Goal: Information Seeking & Learning: Learn about a topic

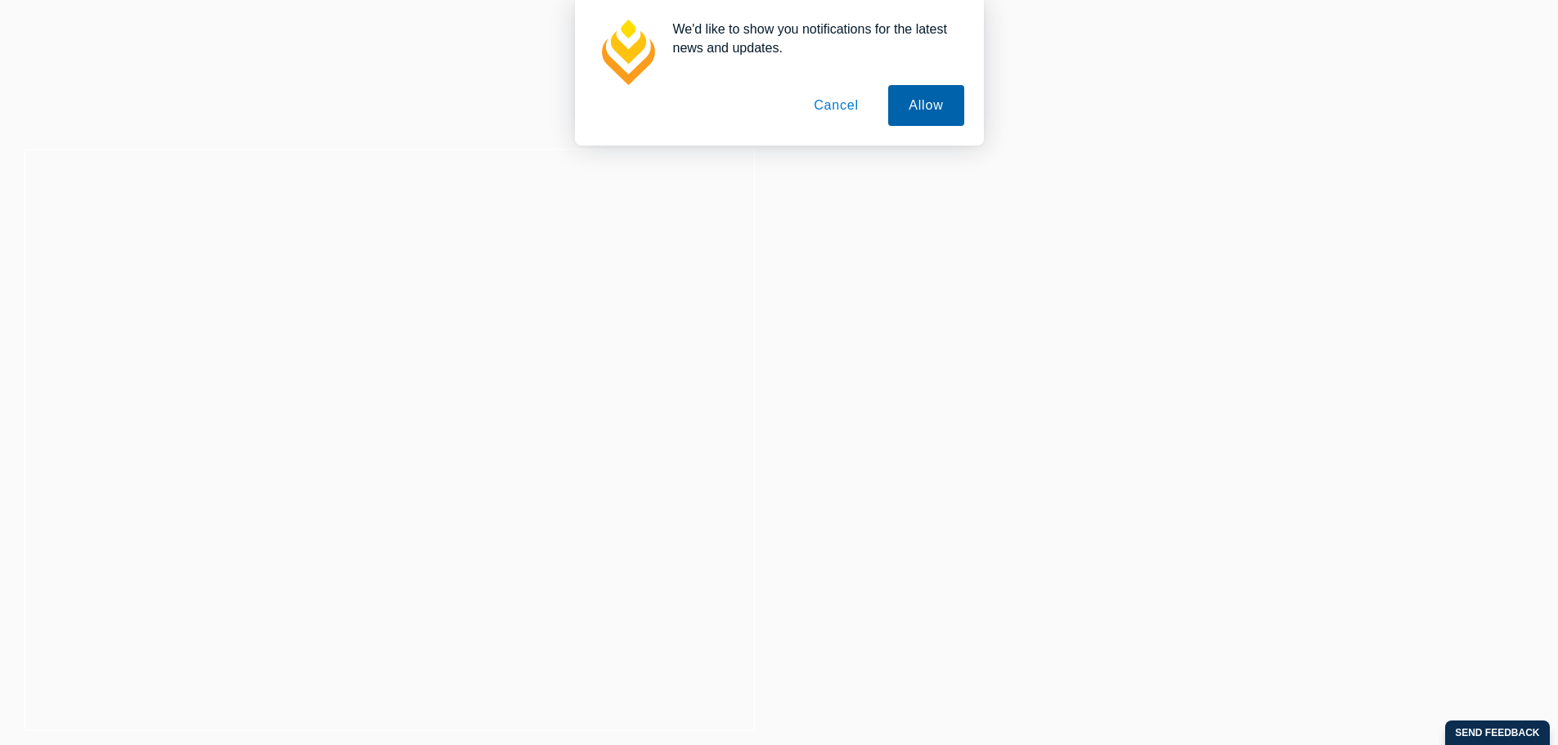
click at [916, 111] on button "Allow" at bounding box center [925, 105] width 75 height 41
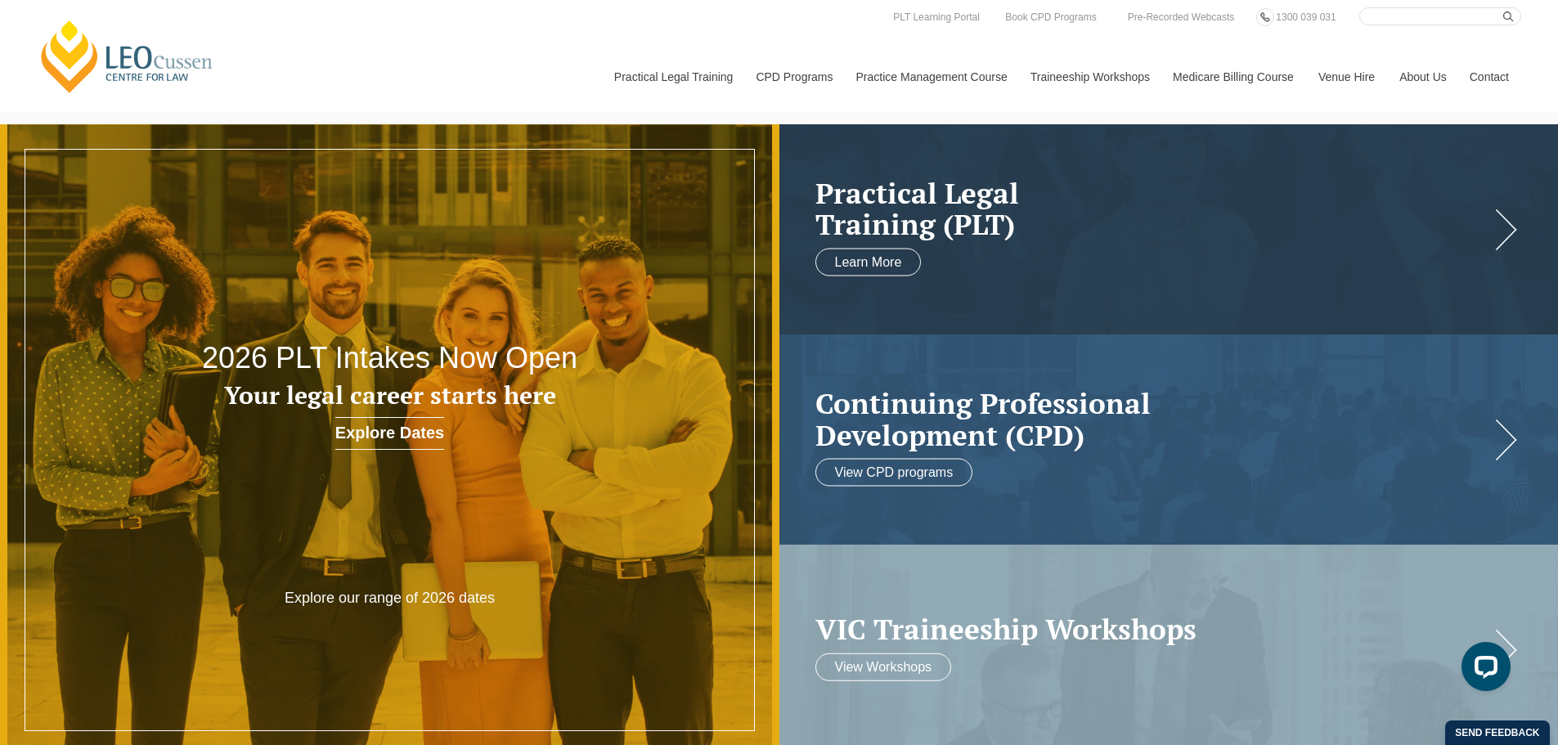
click at [408, 500] on div at bounding box center [389, 439] width 779 height 631
click at [987, 244] on link at bounding box center [1168, 229] width 779 height 210
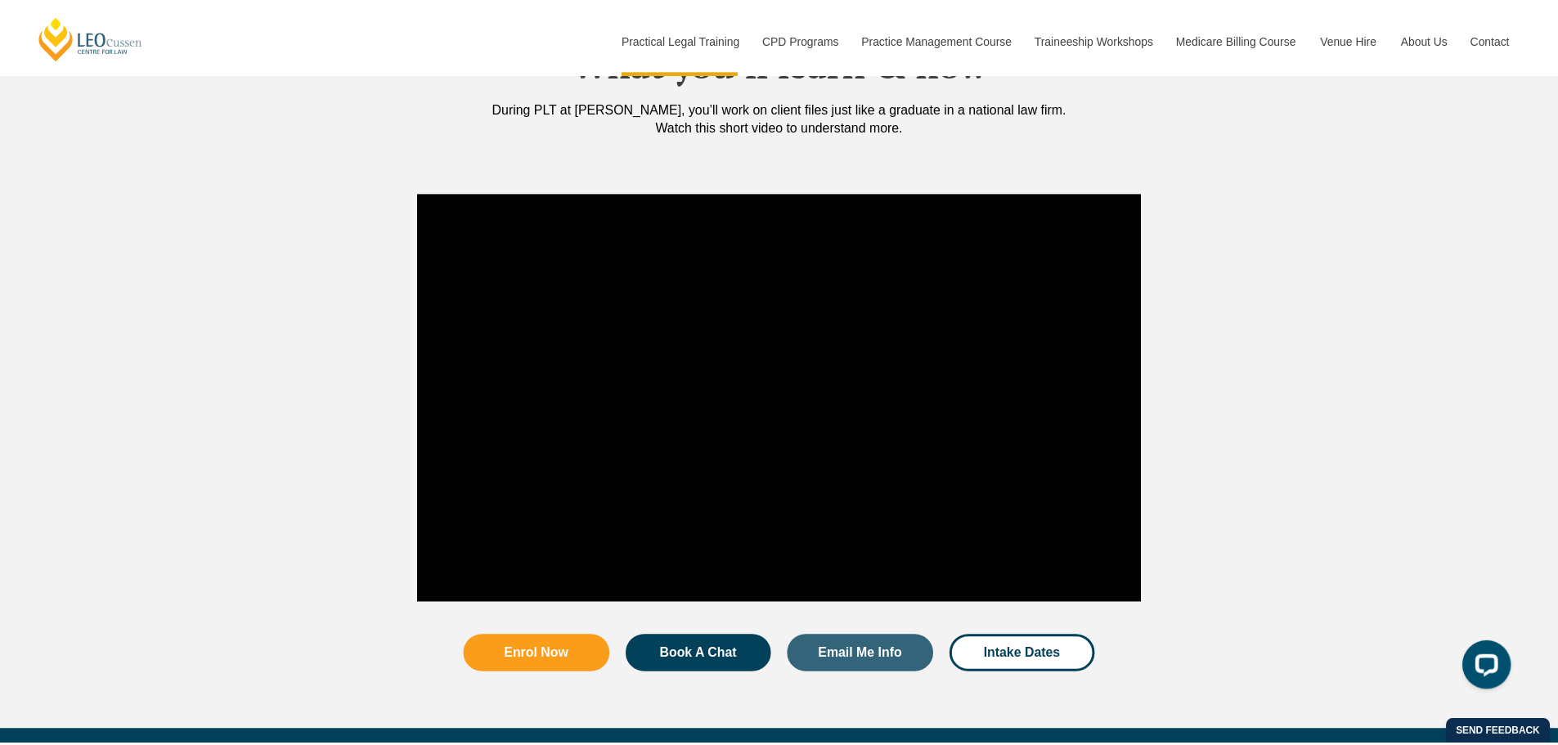
scroll to position [1553, 0]
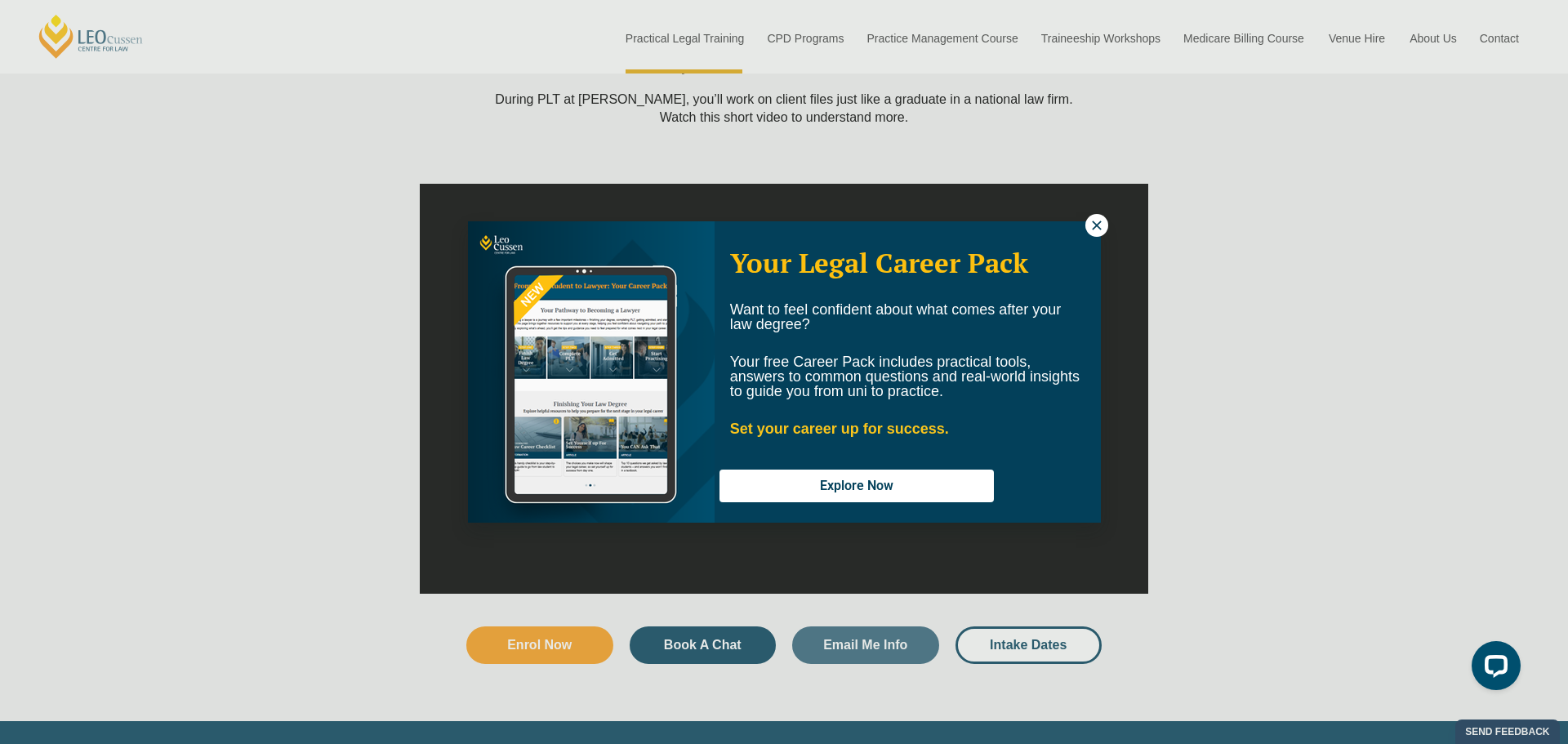
click at [1104, 228] on icon at bounding box center [1097, 225] width 15 height 15
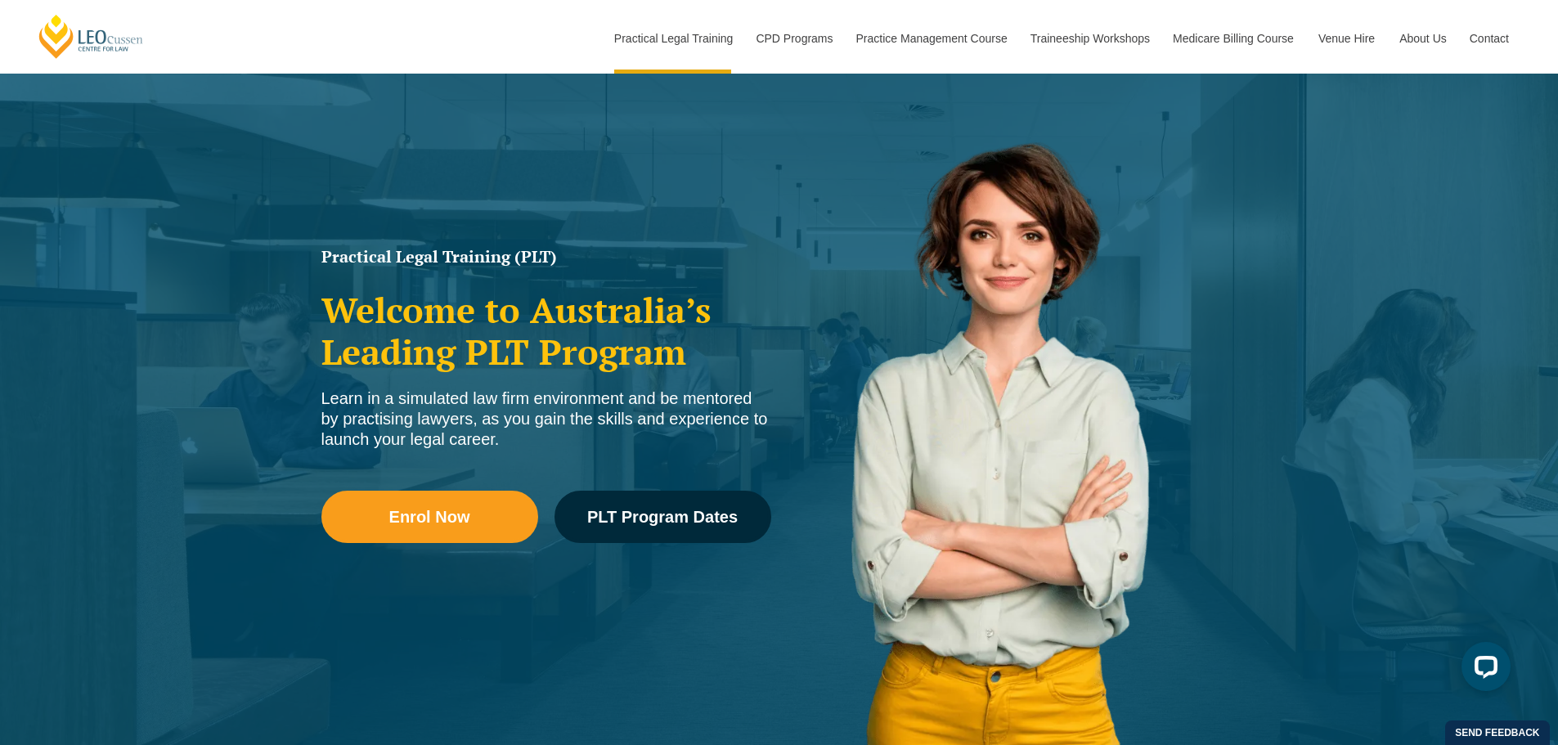
scroll to position [245, 0]
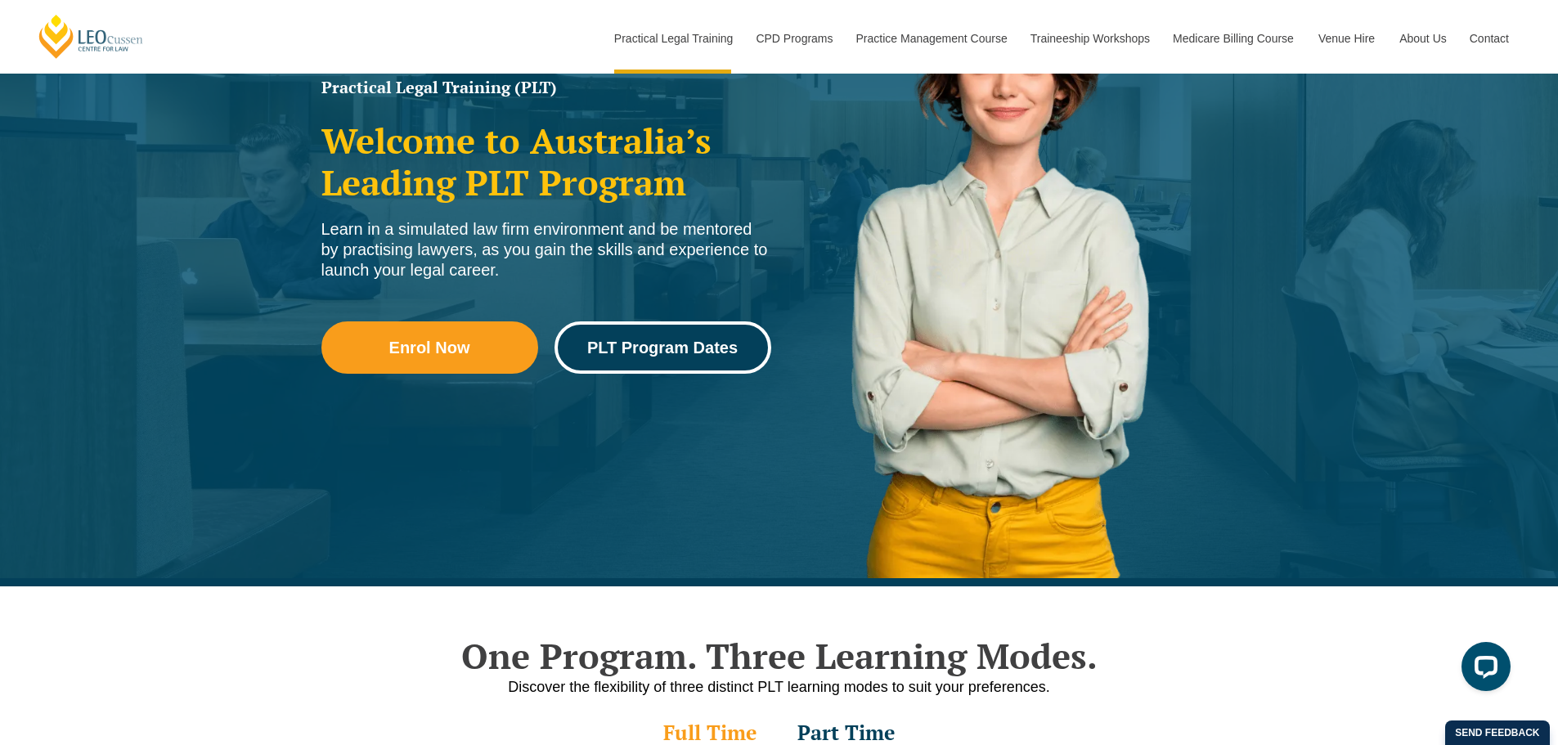
click at [668, 347] on span "PLT Program Dates" at bounding box center [662, 347] width 150 height 16
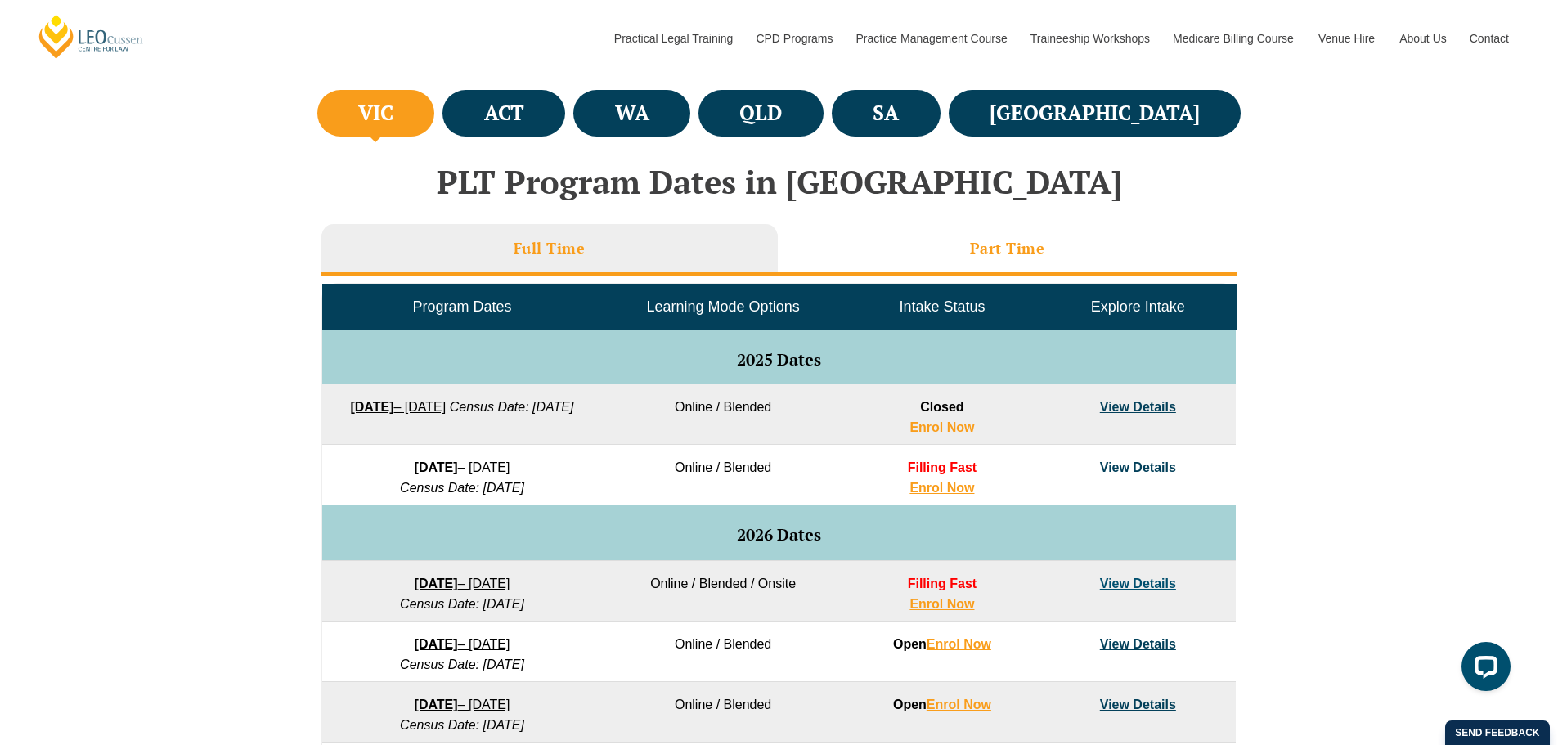
scroll to position [572, 0]
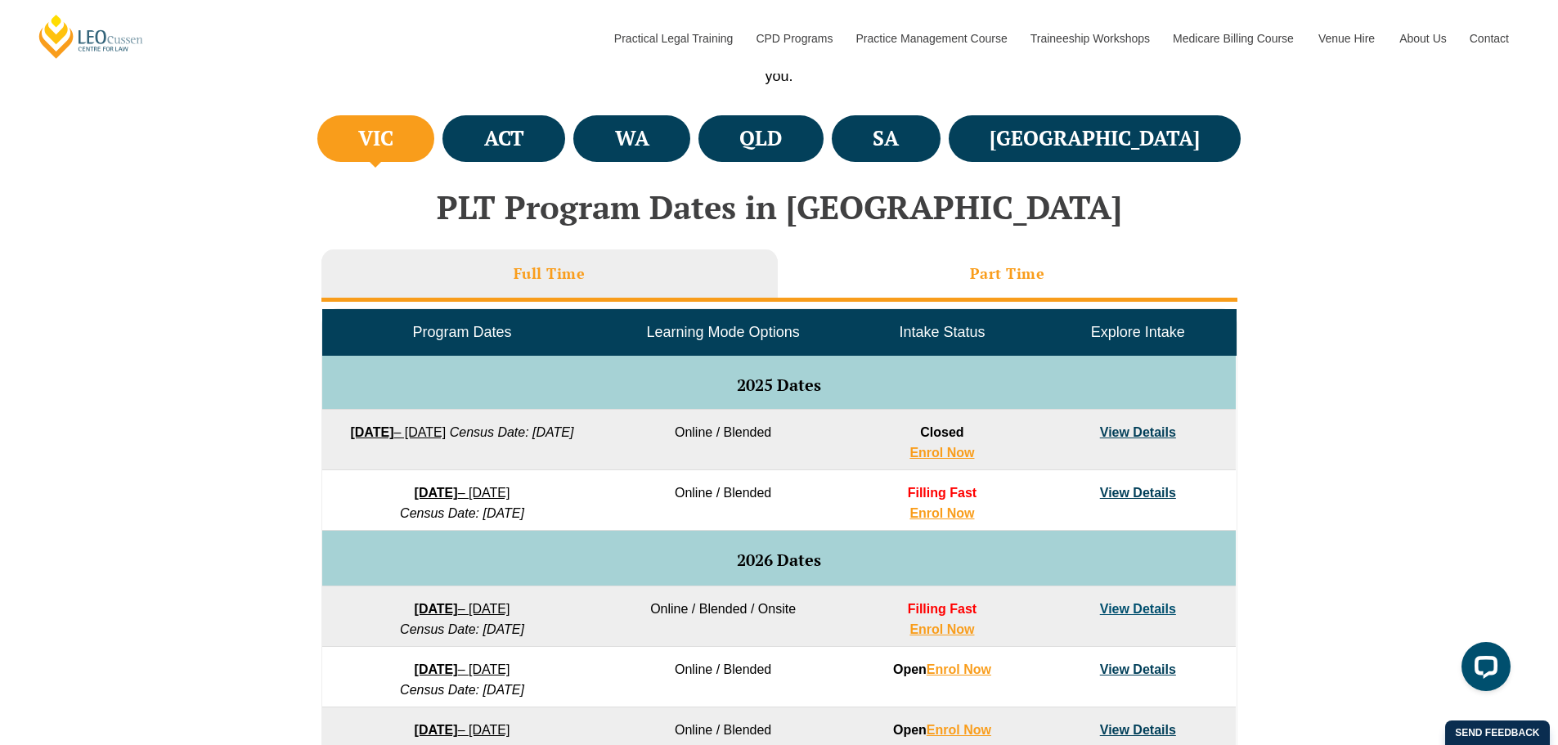
click at [984, 280] on h3 "Part Time" at bounding box center [1007, 273] width 75 height 19
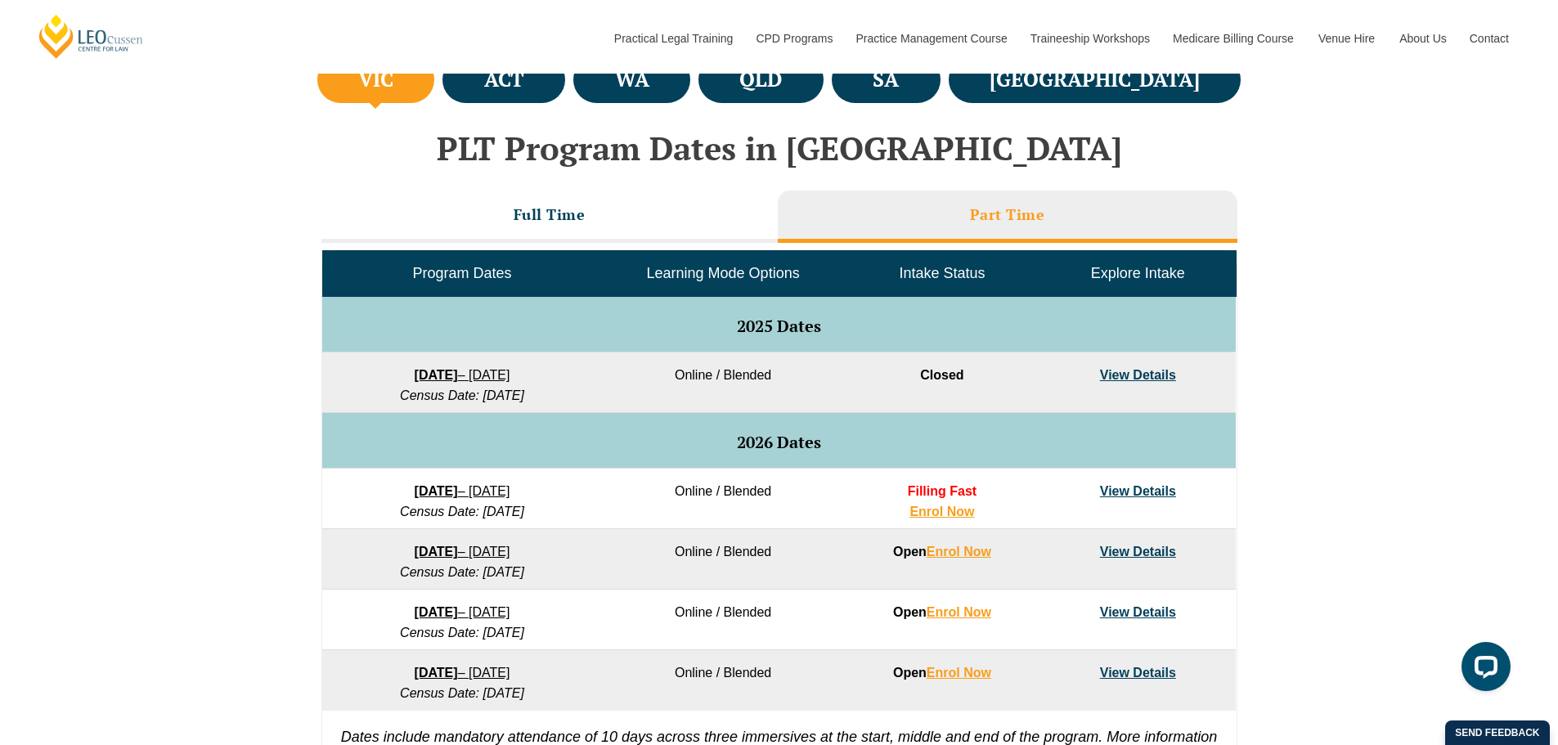
scroll to position [818, 0]
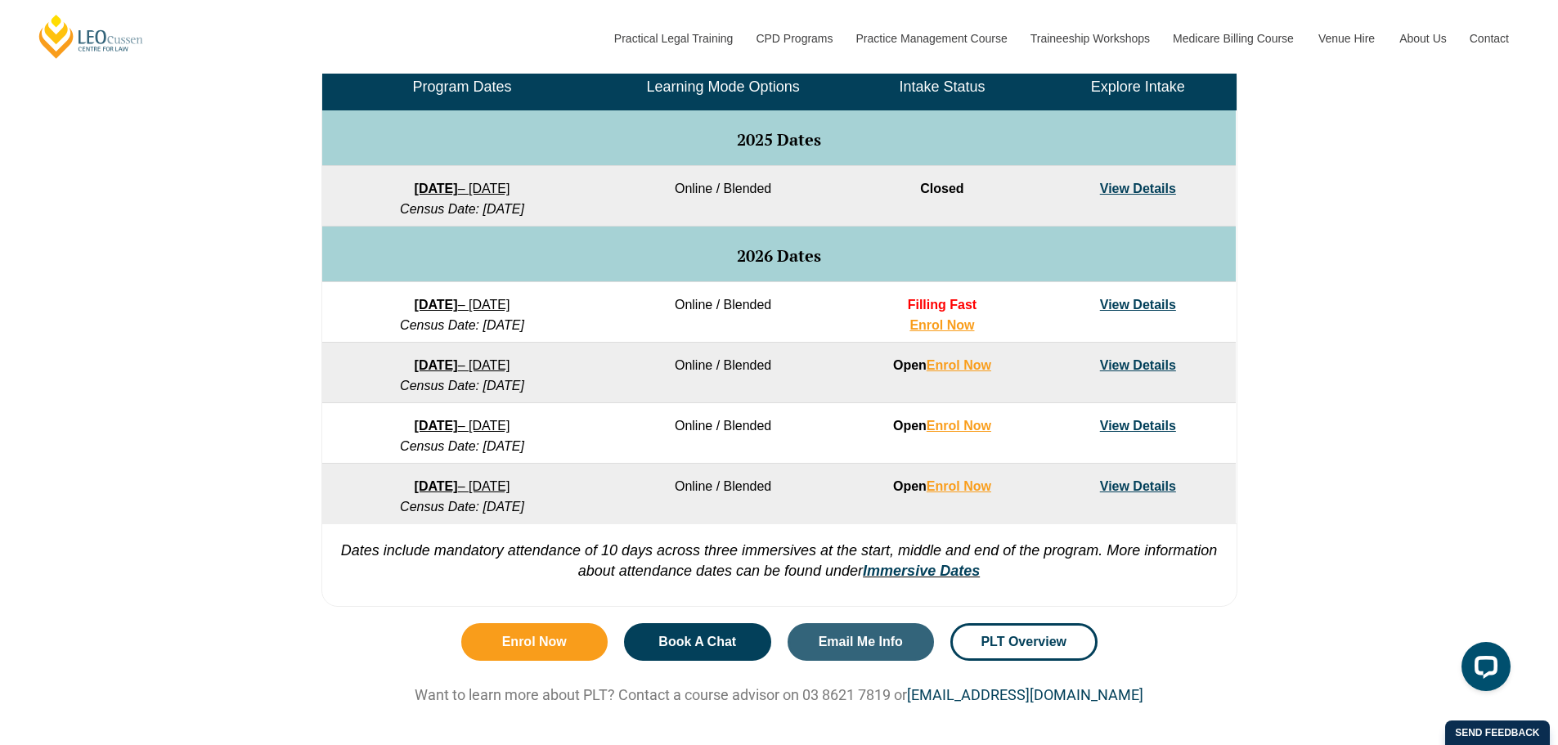
click at [1109, 302] on link "View Details" at bounding box center [1138, 305] width 76 height 14
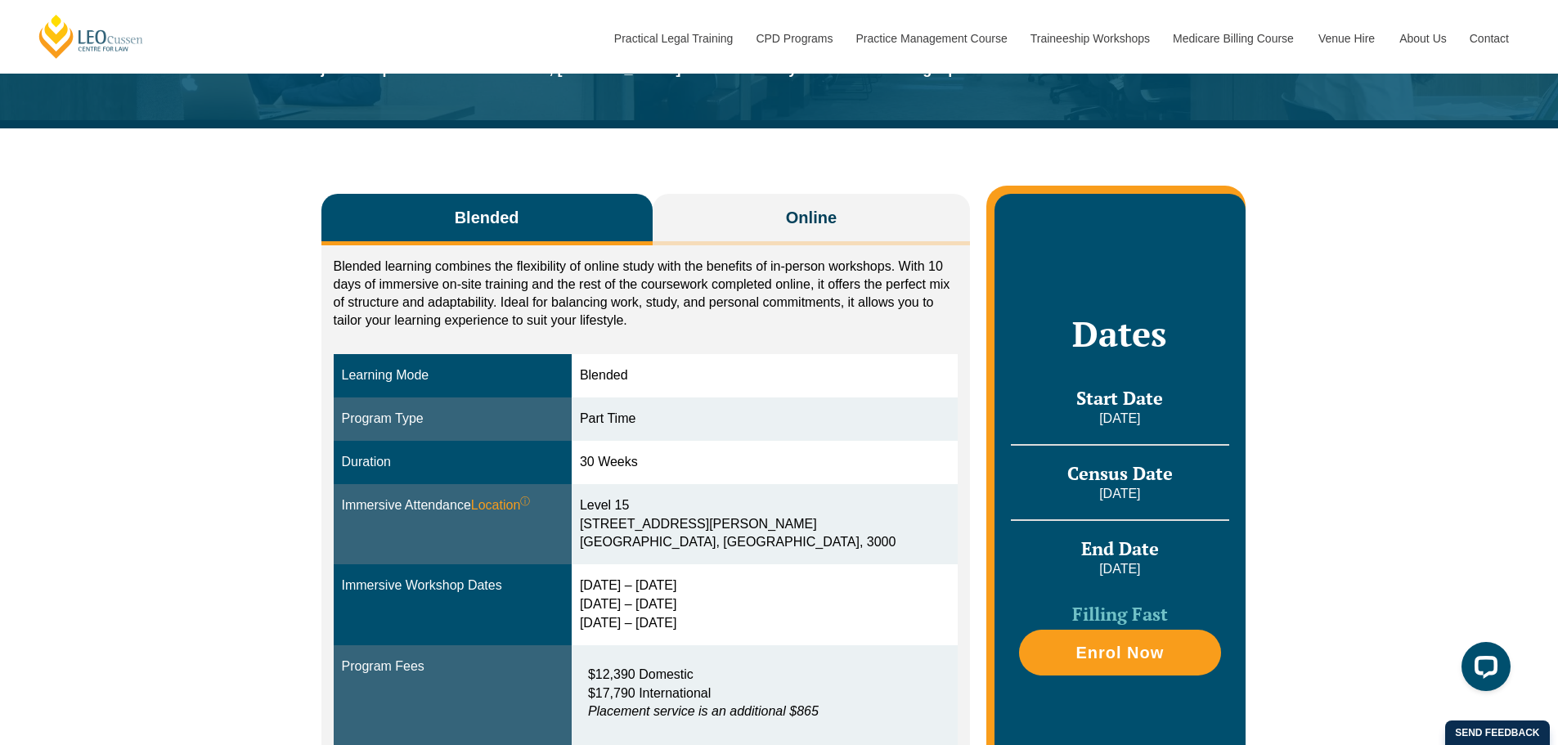
scroll to position [164, 0]
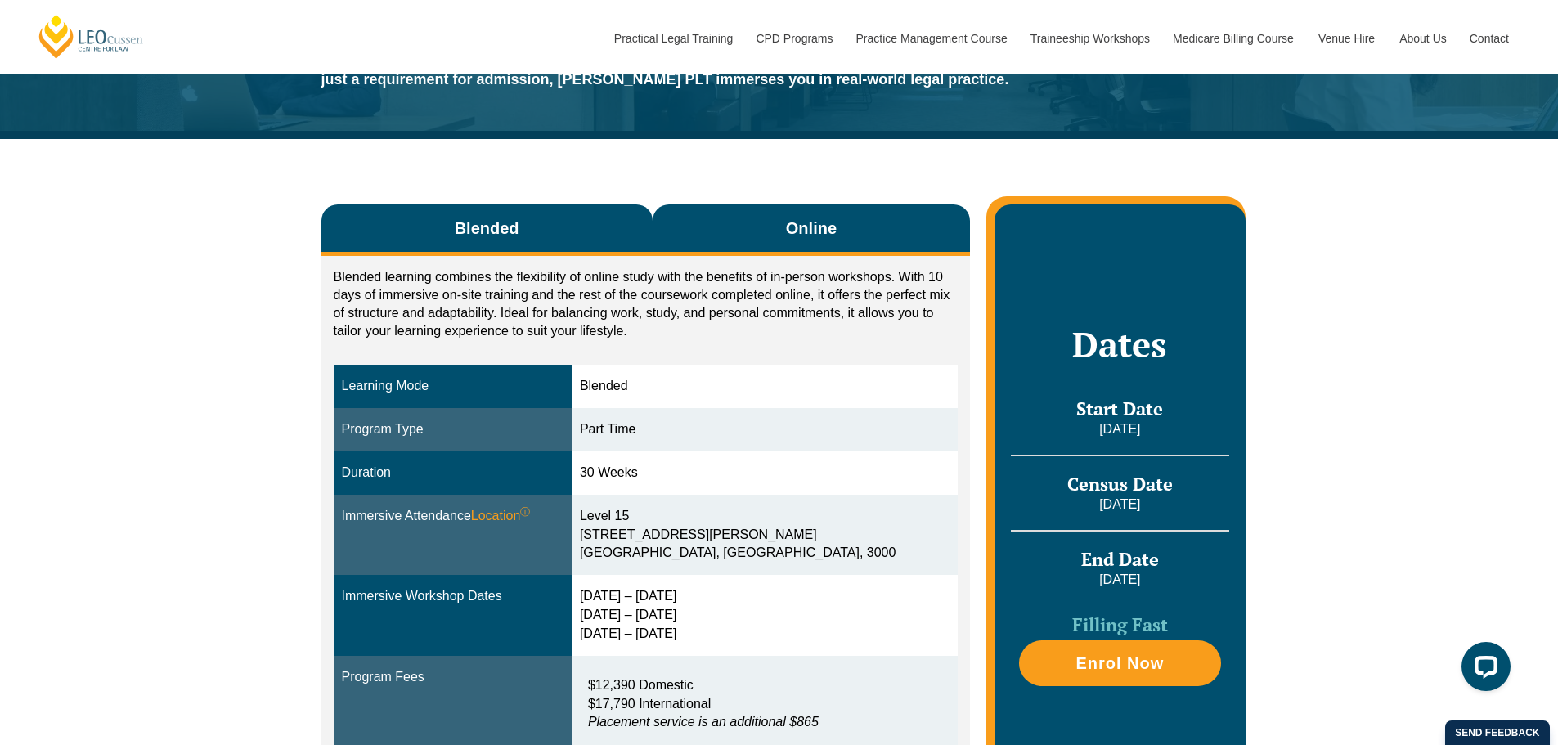
click at [789, 222] on span "Online" at bounding box center [811, 228] width 51 height 23
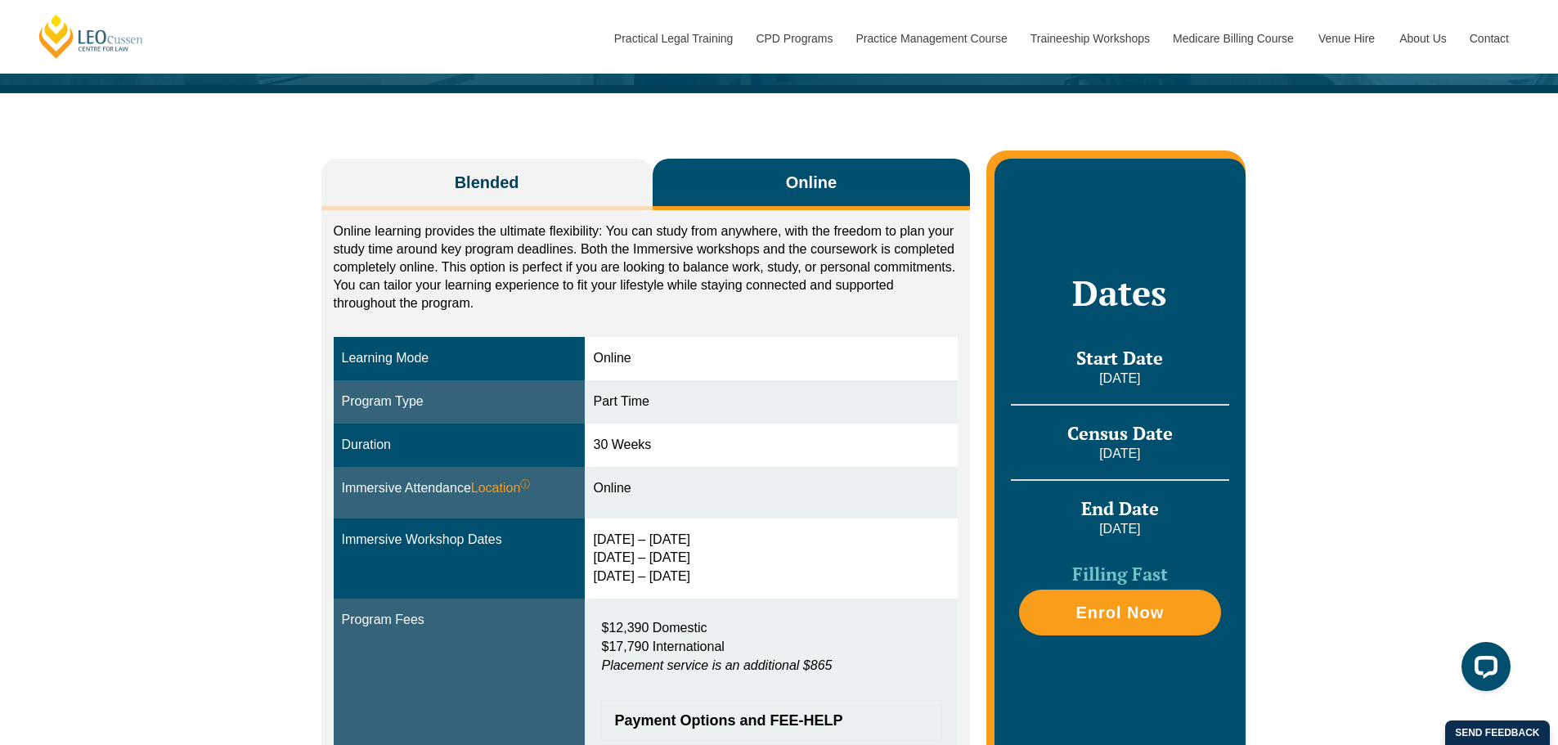
scroll to position [245, 0]
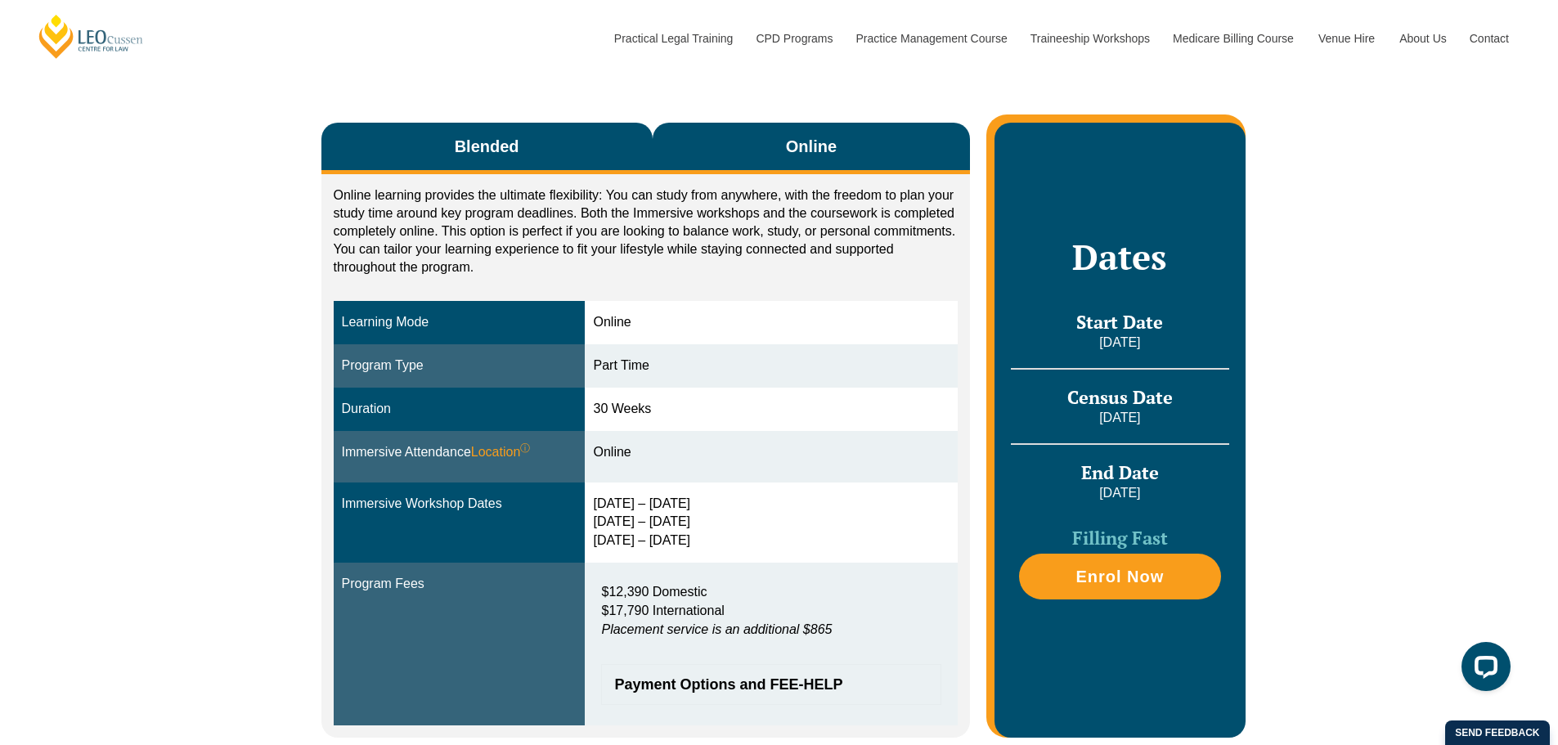
click at [481, 155] on span "Blended" at bounding box center [487, 146] width 65 height 23
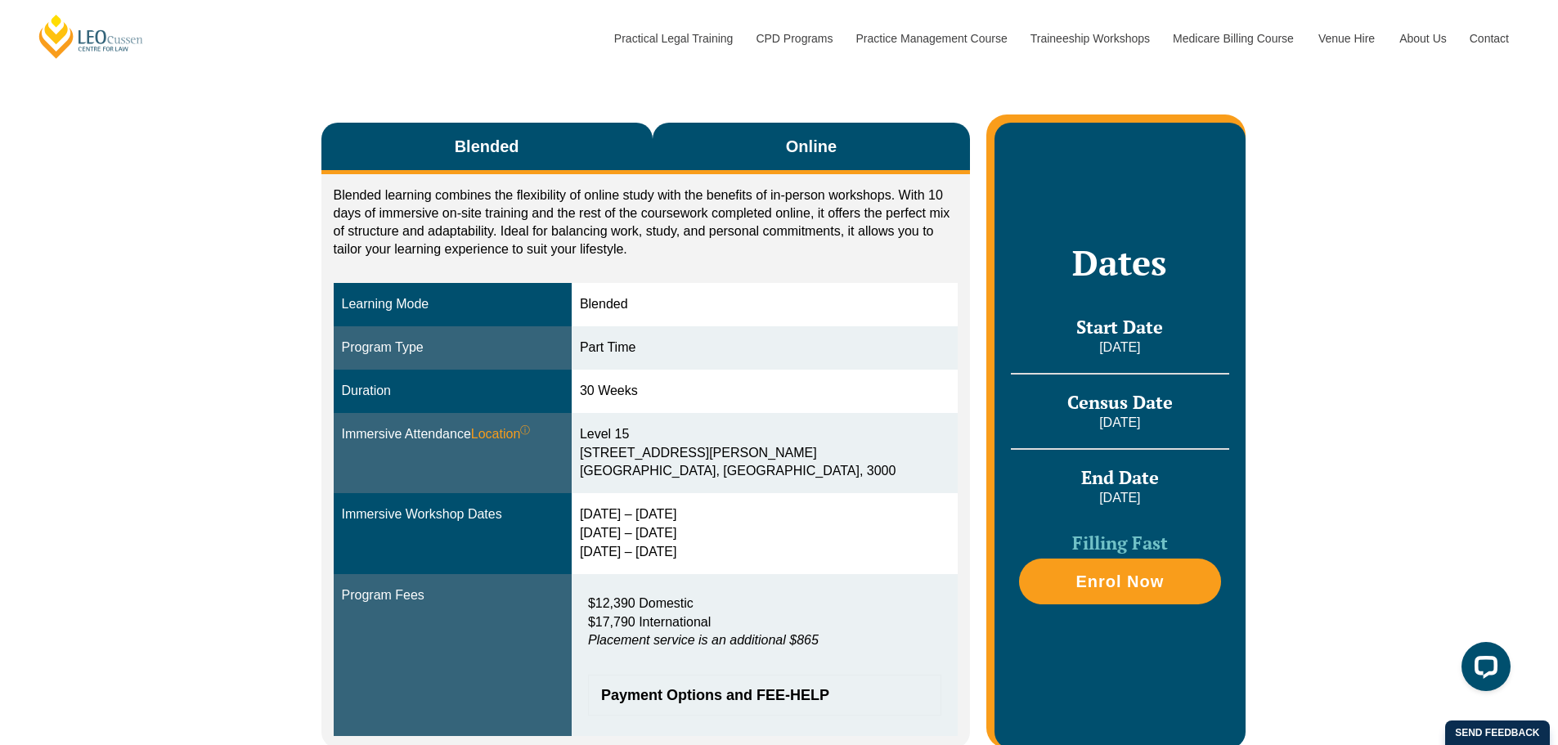
click at [749, 148] on button "Online" at bounding box center [811, 149] width 318 height 52
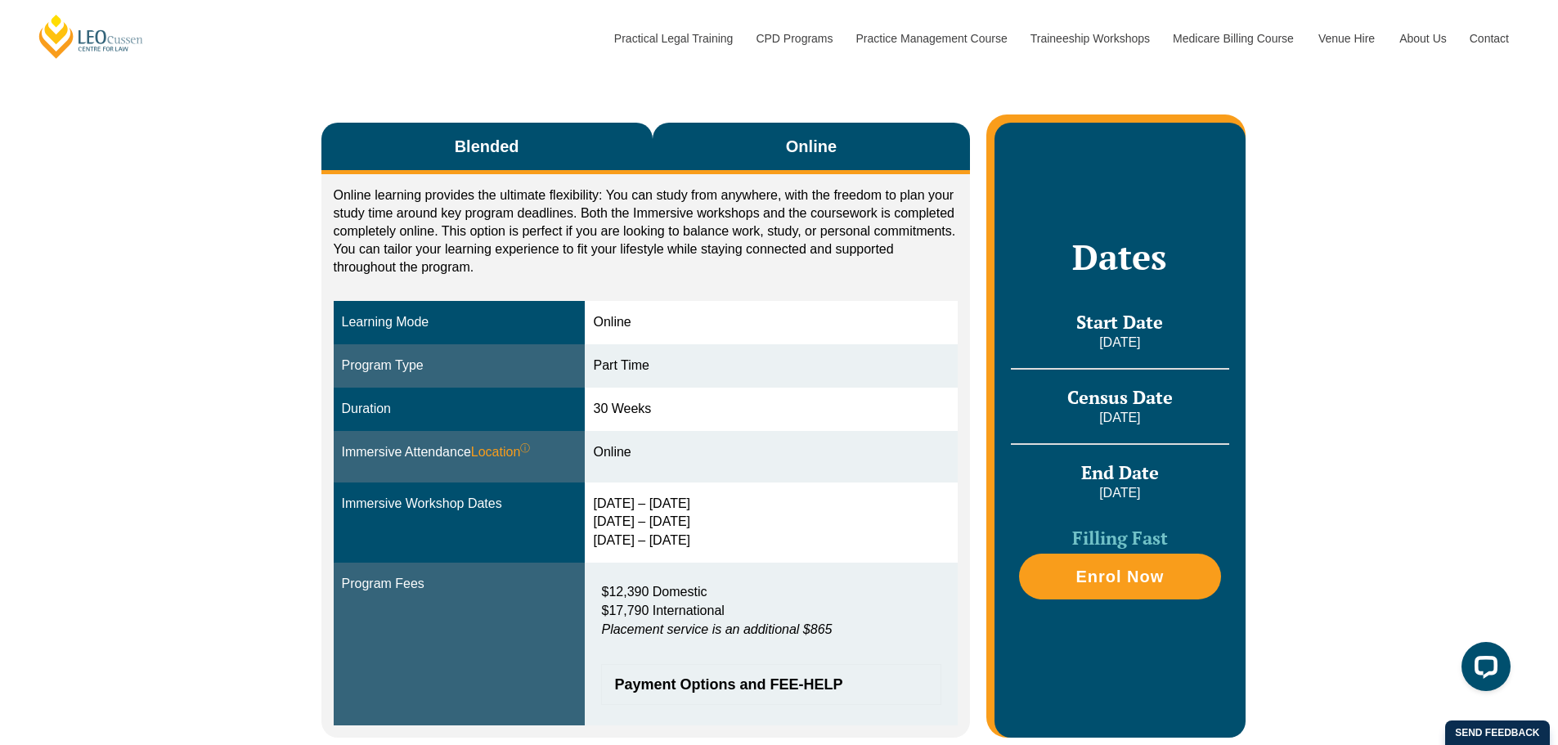
click at [432, 161] on button "Blended" at bounding box center [486, 149] width 331 height 52
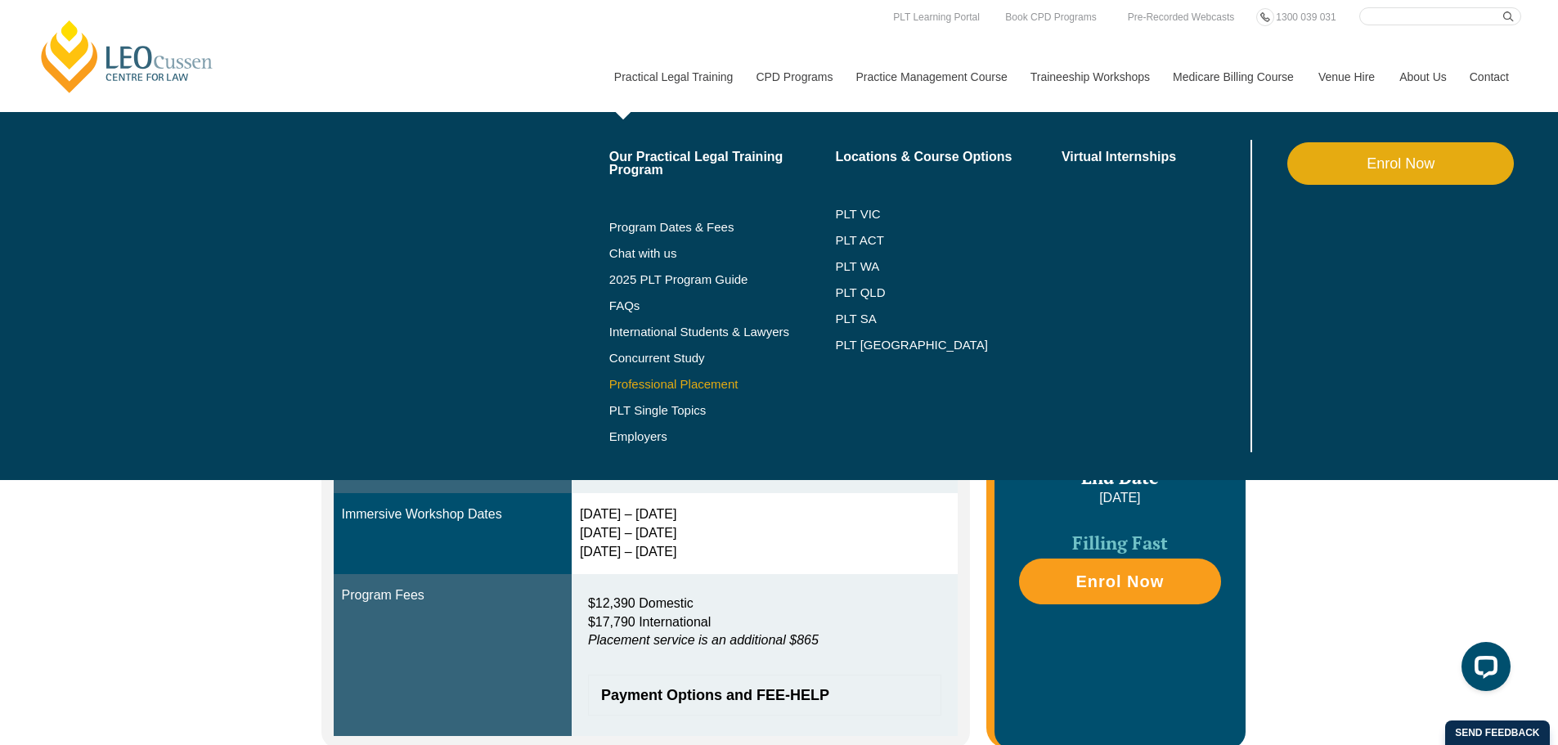
click at [722, 383] on link "Professional Placement" at bounding box center [722, 384] width 226 height 13
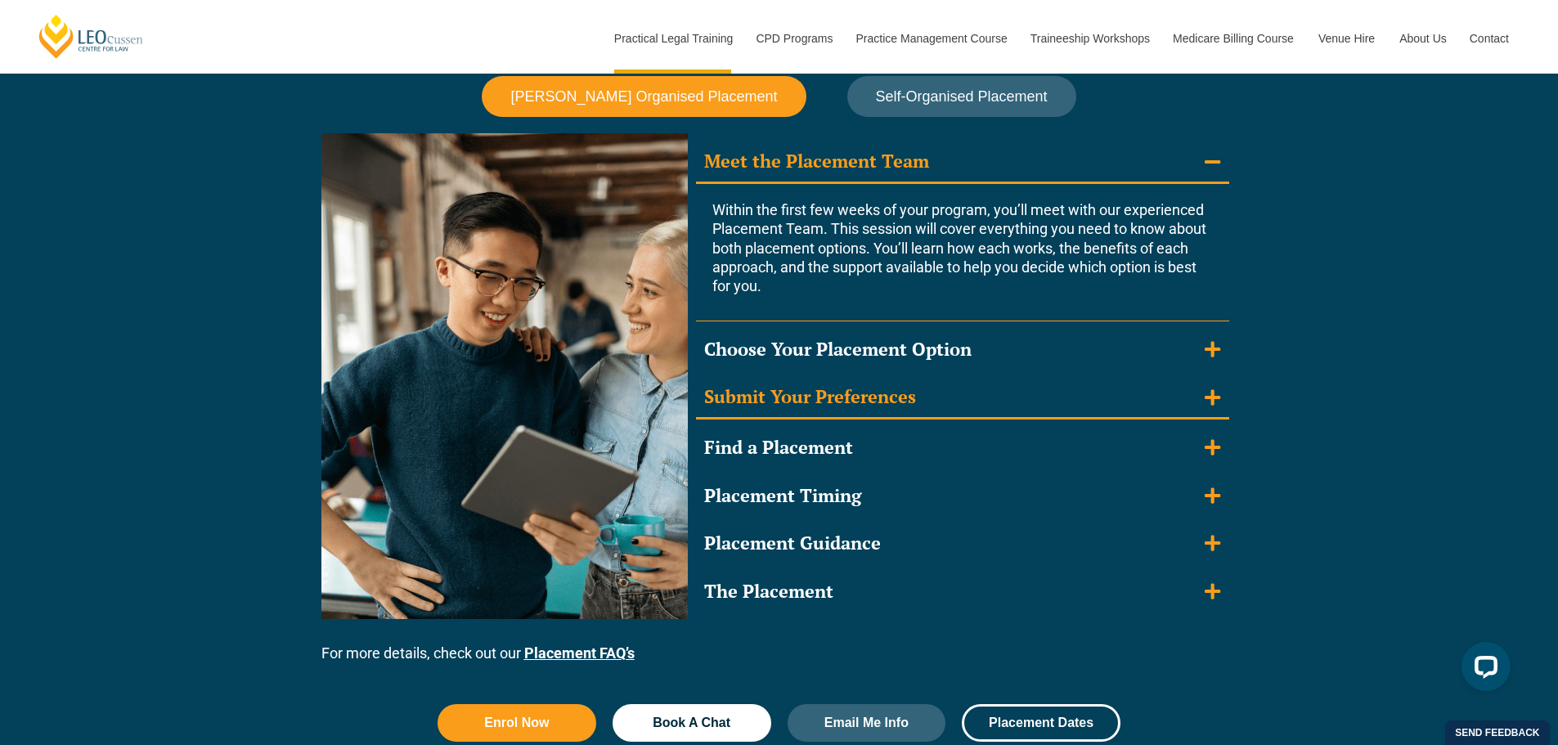
scroll to position [1472, 0]
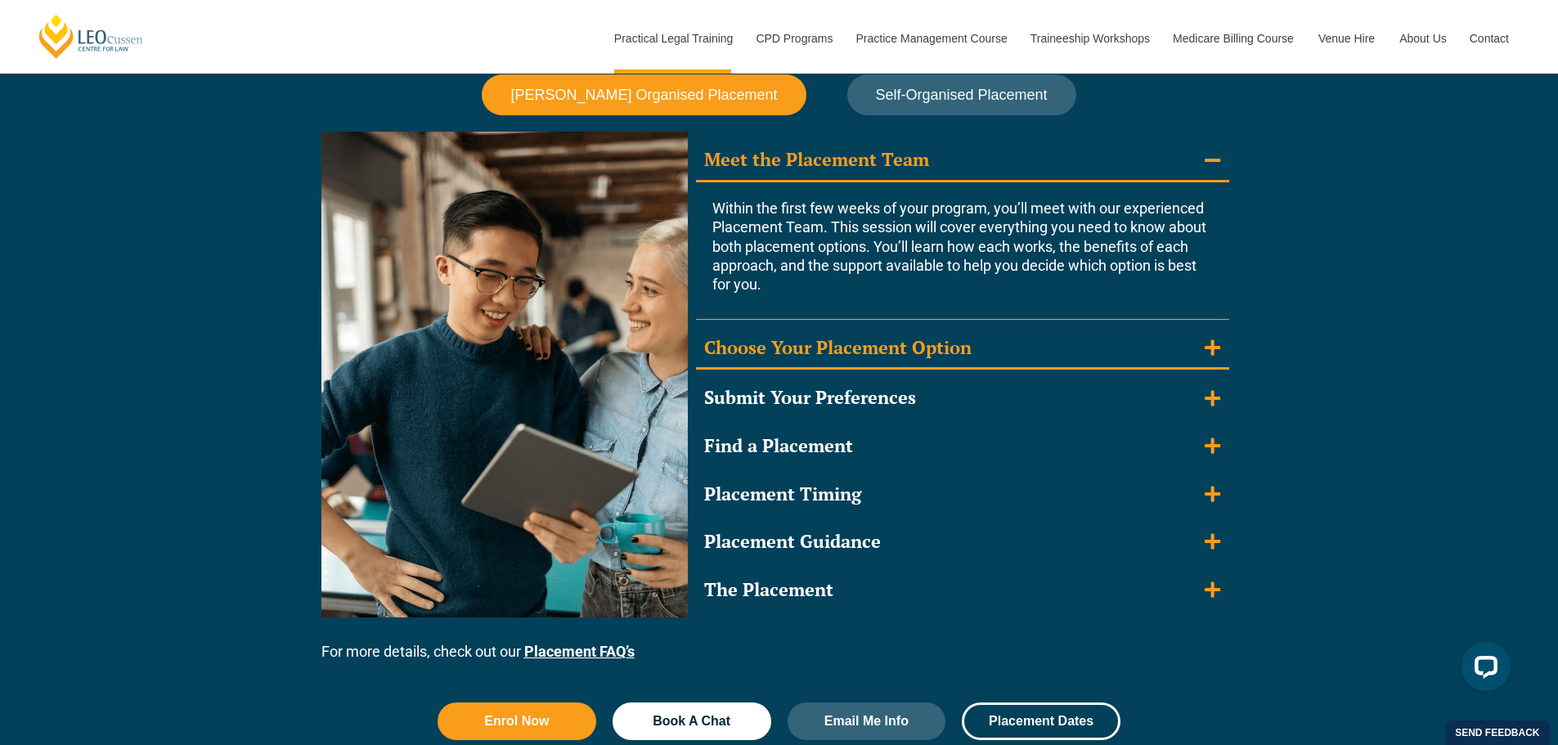
click at [1033, 347] on summary "Choose Your Placement Option" at bounding box center [962, 349] width 533 height 43
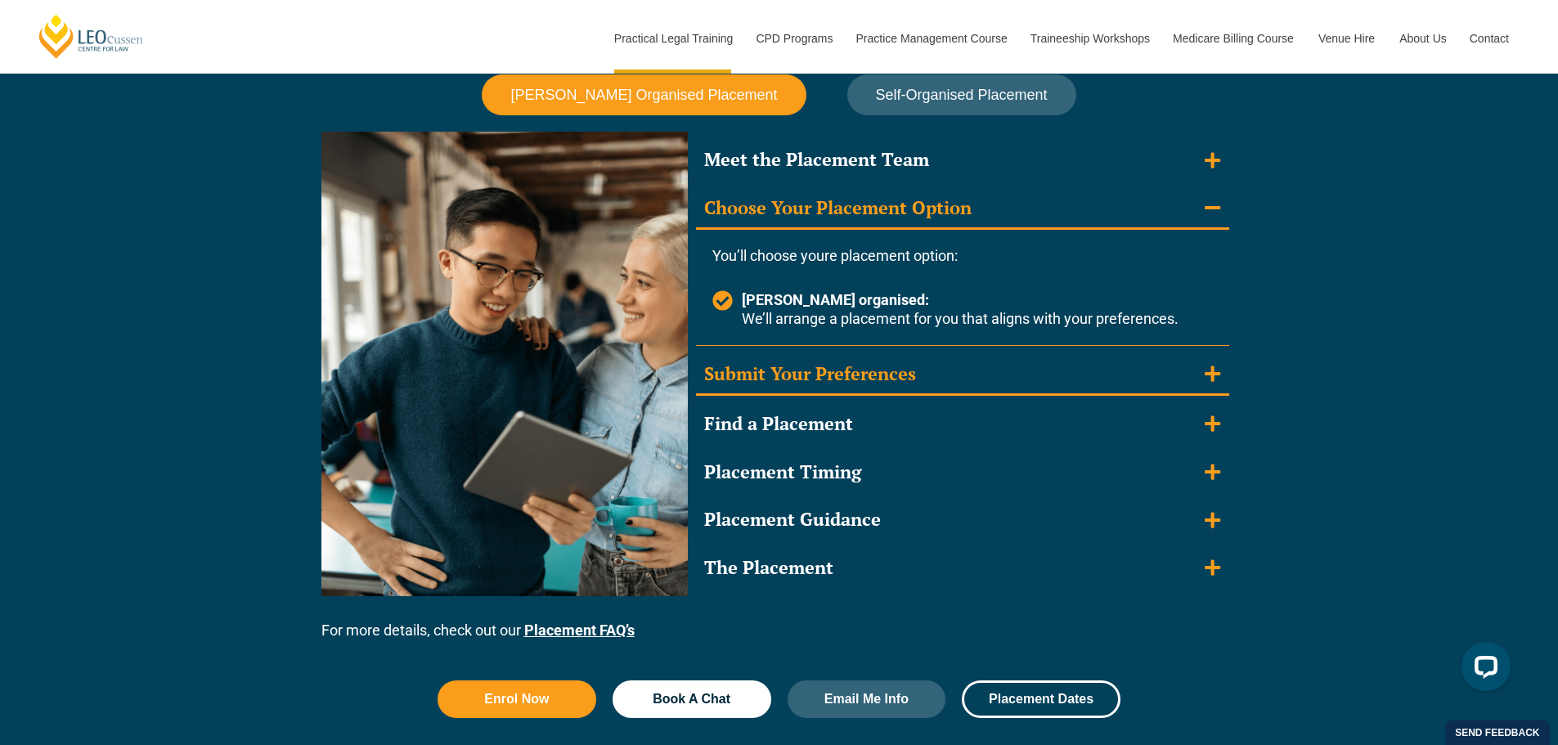
click at [1212, 367] on icon "Accordion. Open links with Enter or Space, close with Escape, and navigate with…" at bounding box center [1212, 373] width 16 height 16
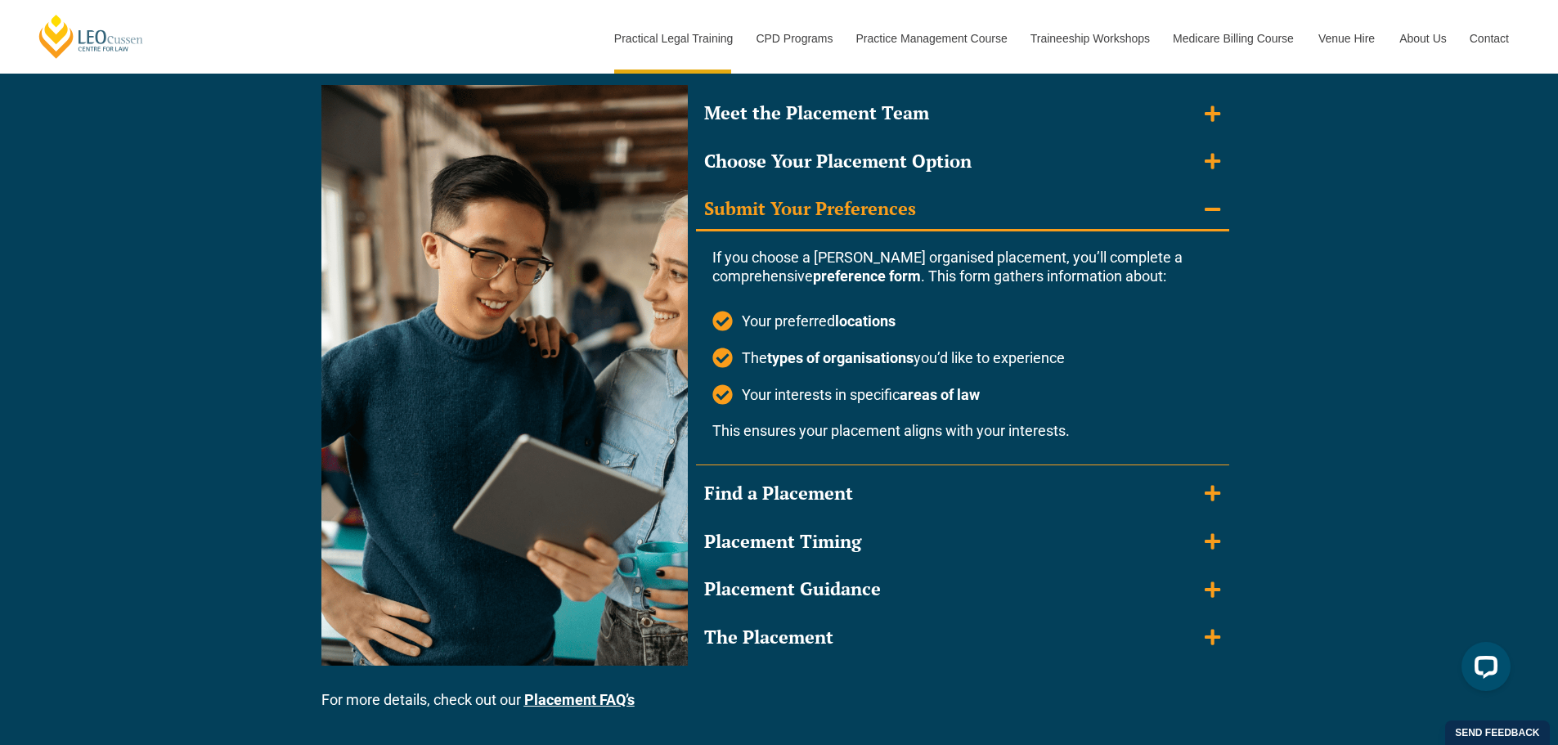
scroll to position [1553, 0]
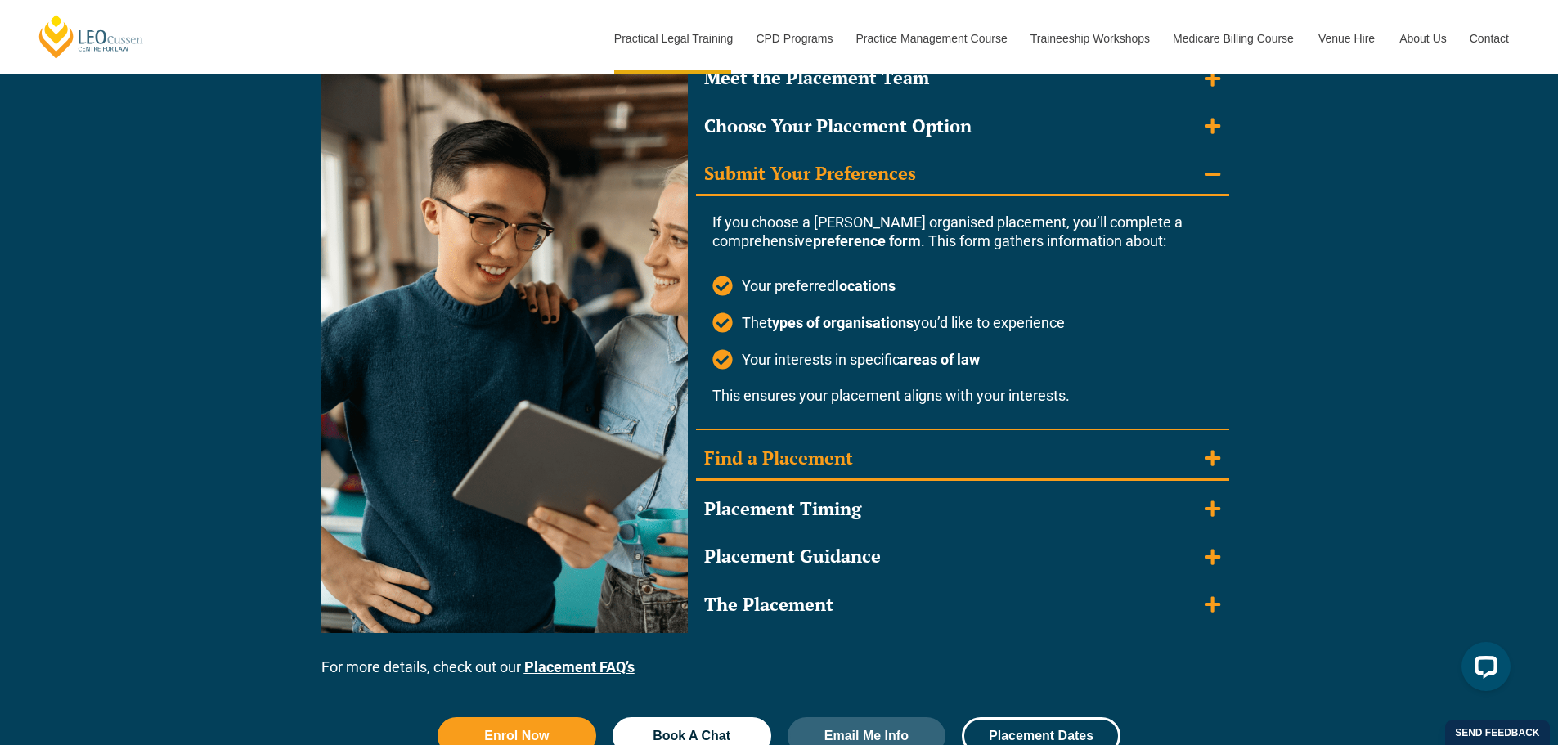
click at [1222, 466] on summary "Find a Placement" at bounding box center [962, 459] width 533 height 43
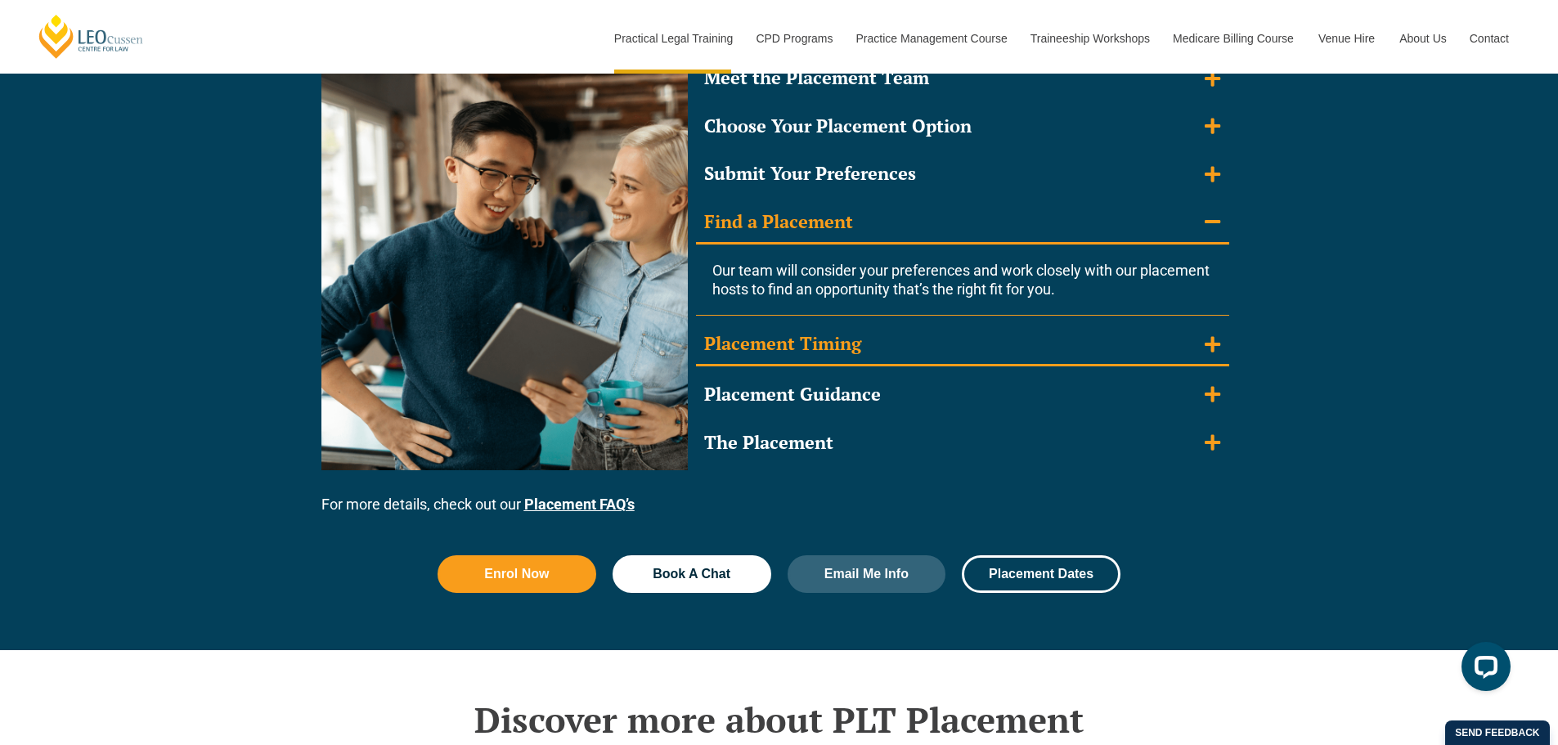
click at [1213, 346] on icon "Accordion. Open links with Enter or Space, close with Escape, and navigate with…" at bounding box center [1212, 344] width 16 height 16
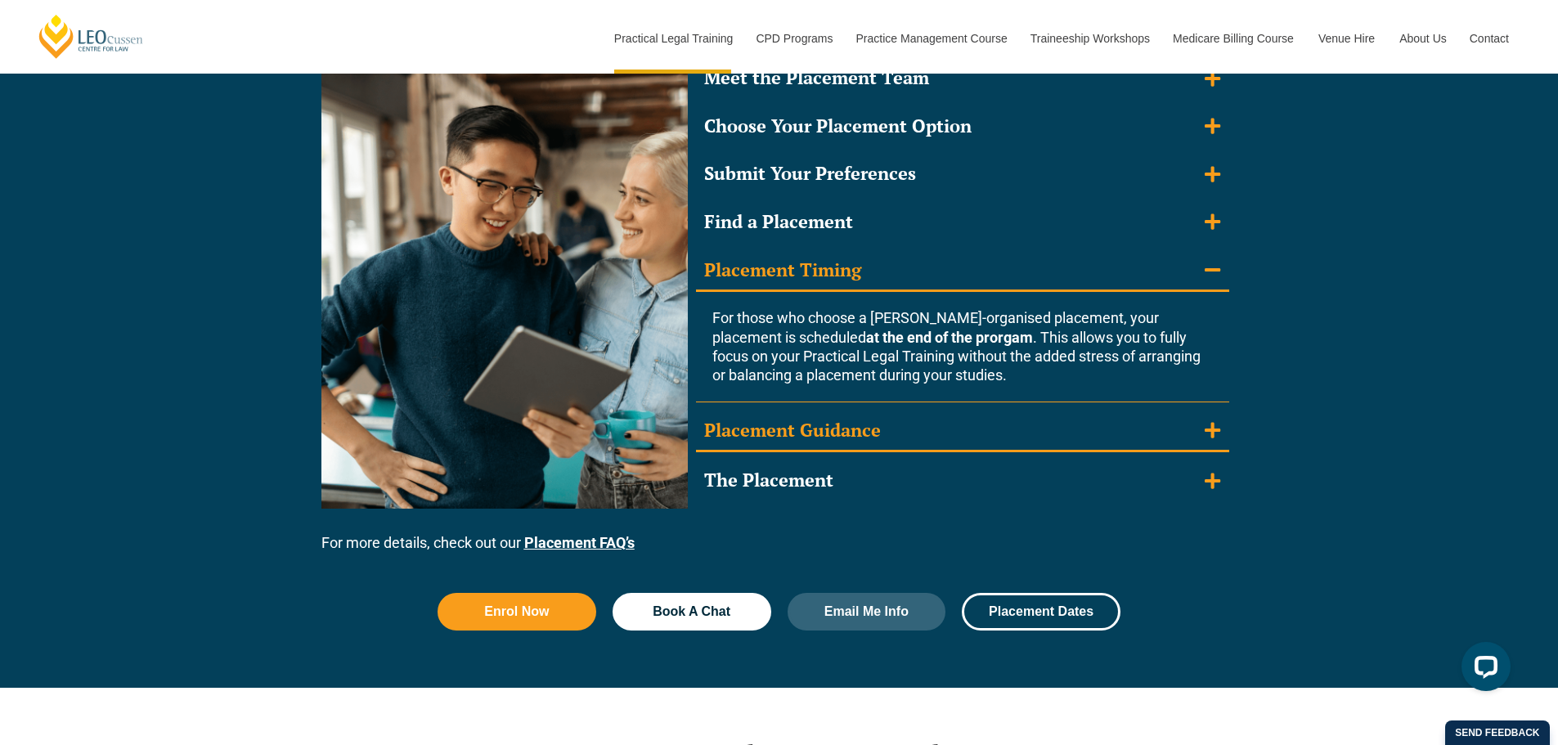
click at [1217, 427] on icon "Accordion. Open links with Enter or Space, close with Escape, and navigate with…" at bounding box center [1212, 430] width 16 height 18
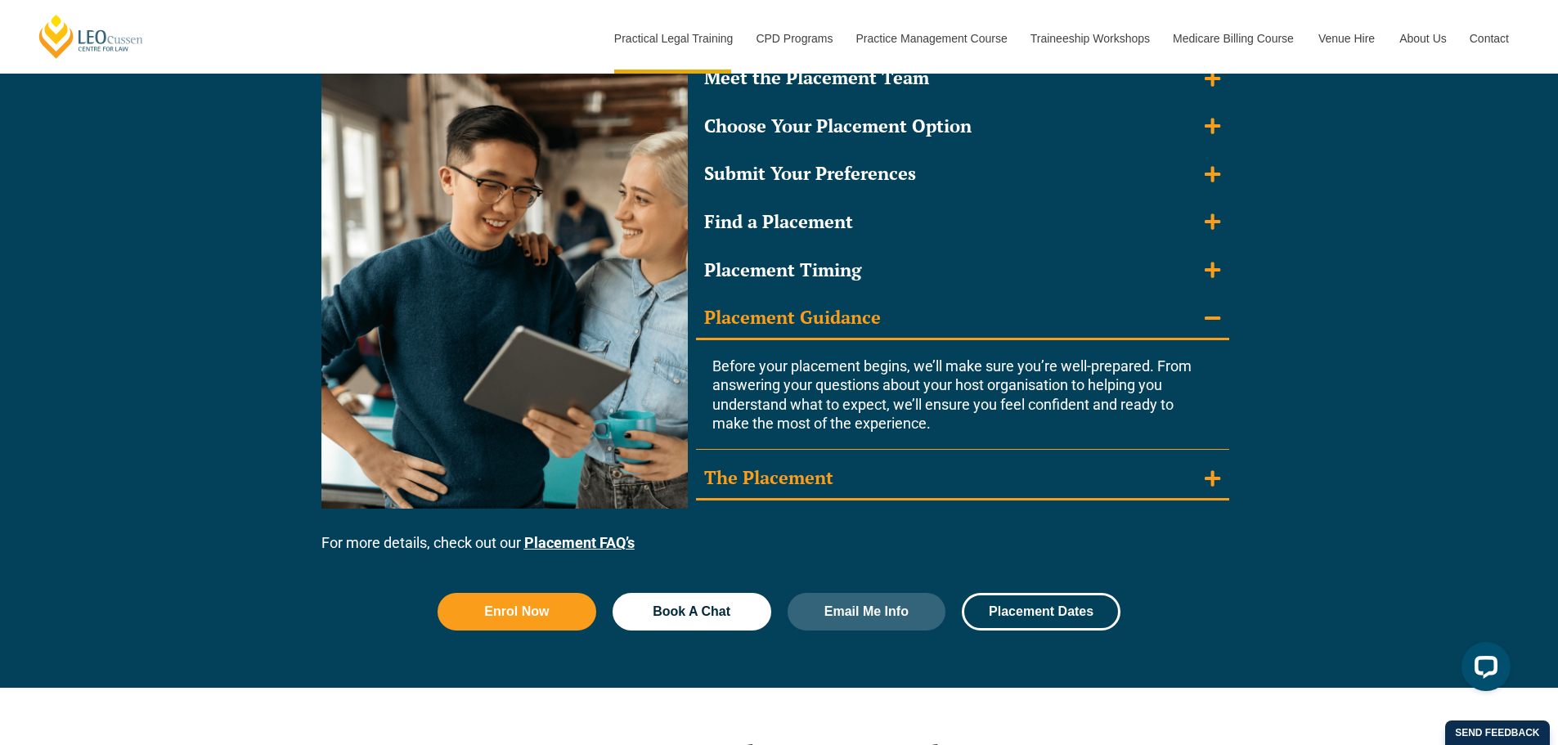
click at [1217, 483] on icon "Accordion. Open links with Enter or Space, close with Escape, and navigate with…" at bounding box center [1212, 478] width 16 height 18
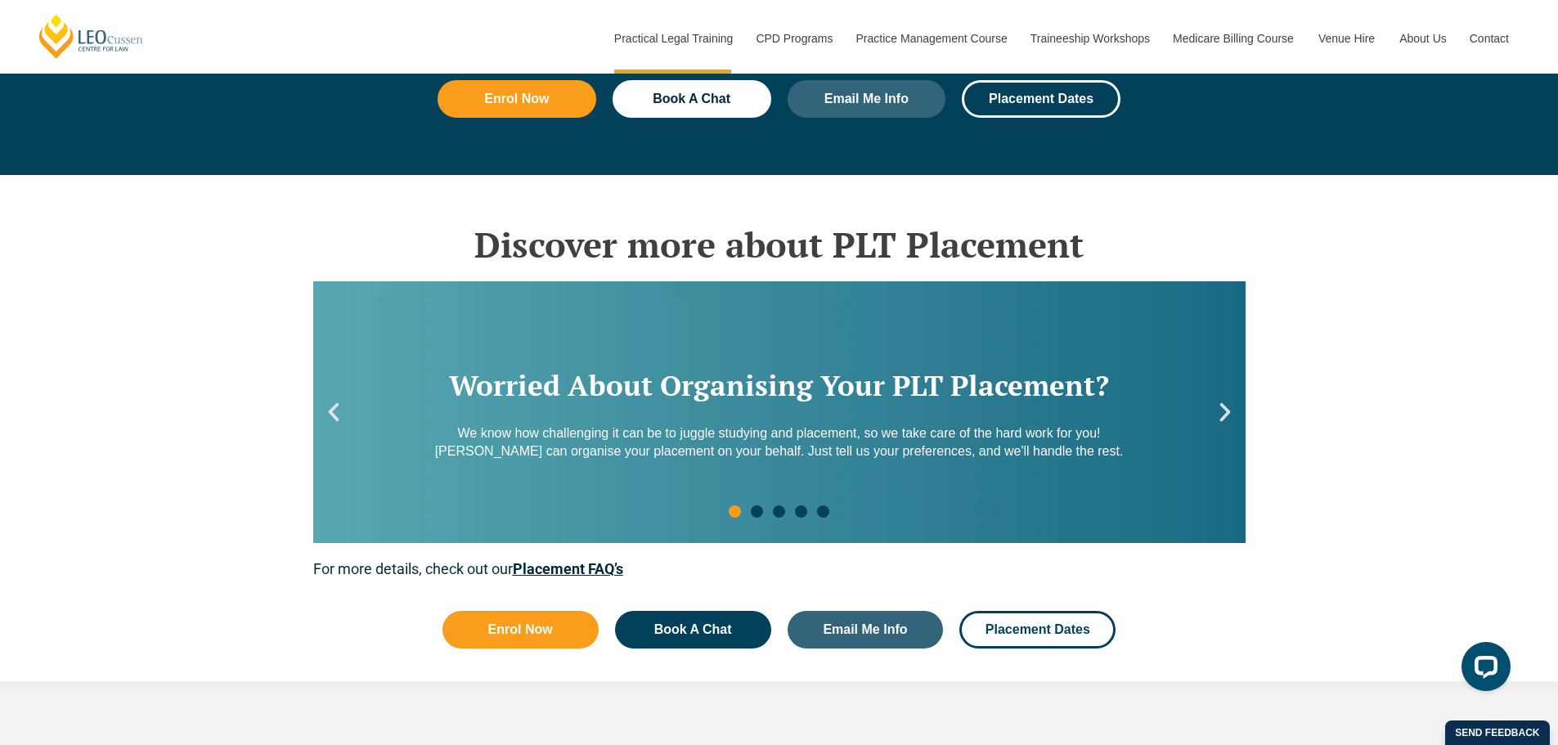
scroll to position [2371, 0]
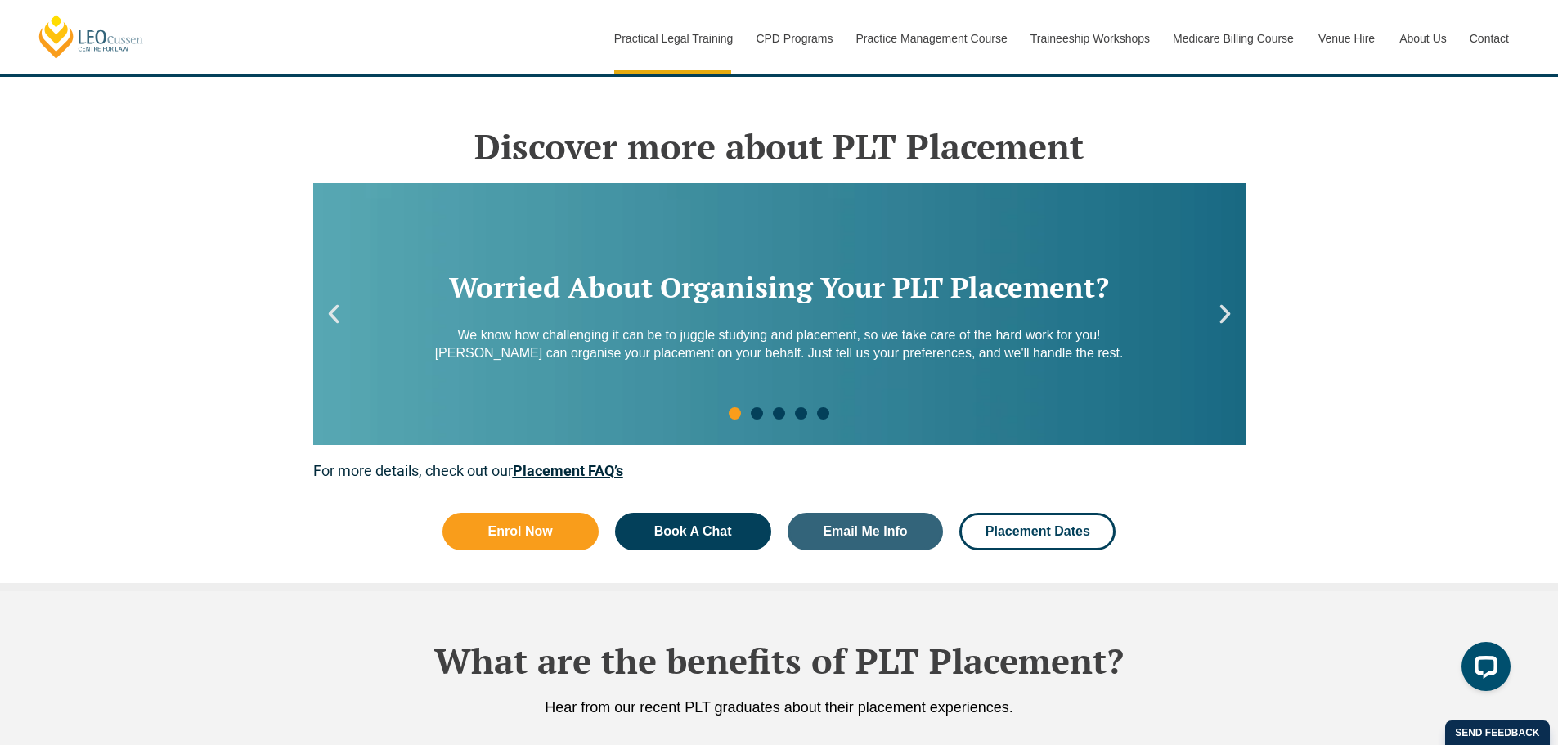
click at [1231, 315] on icon "Next slide" at bounding box center [1225, 314] width 25 height 25
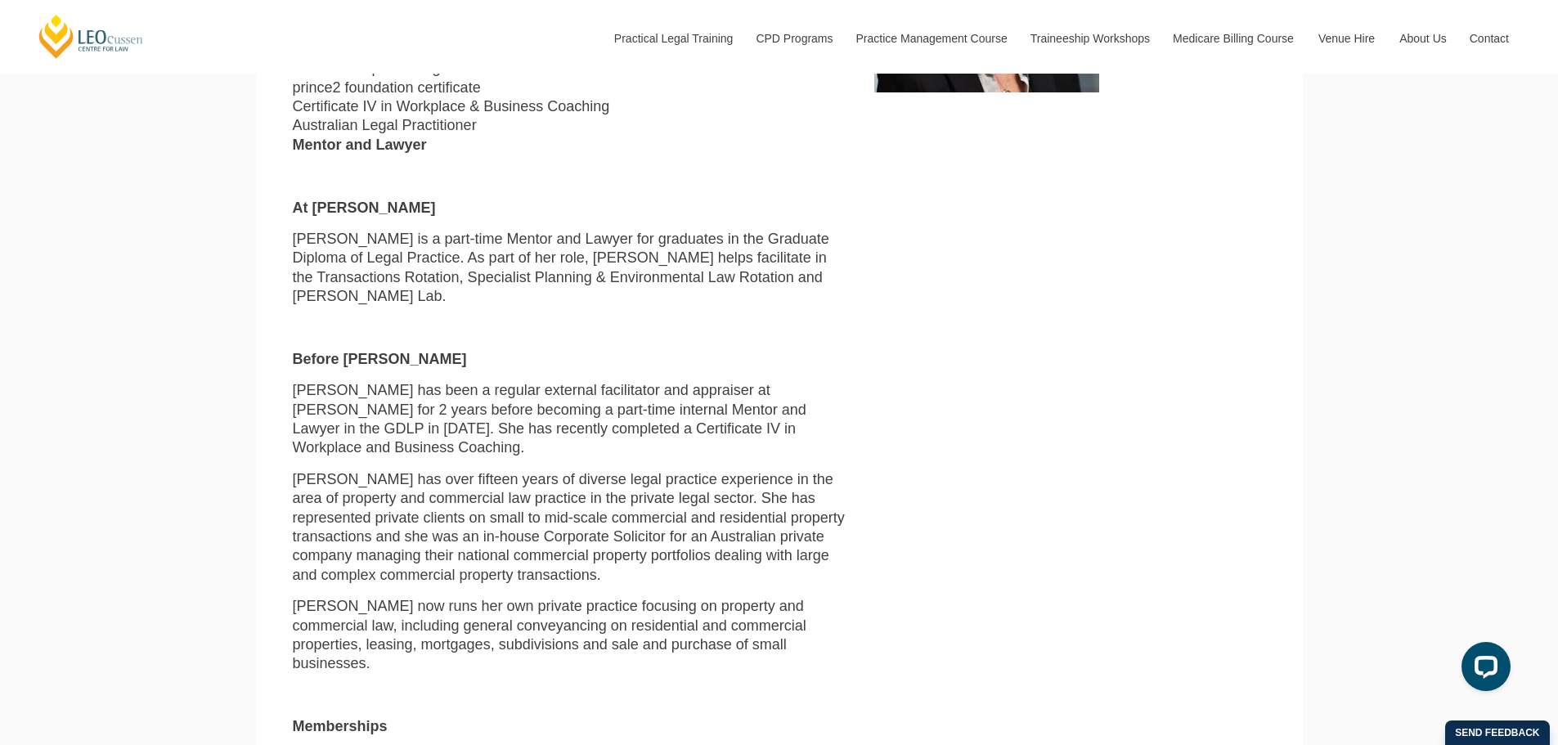
scroll to position [654, 0]
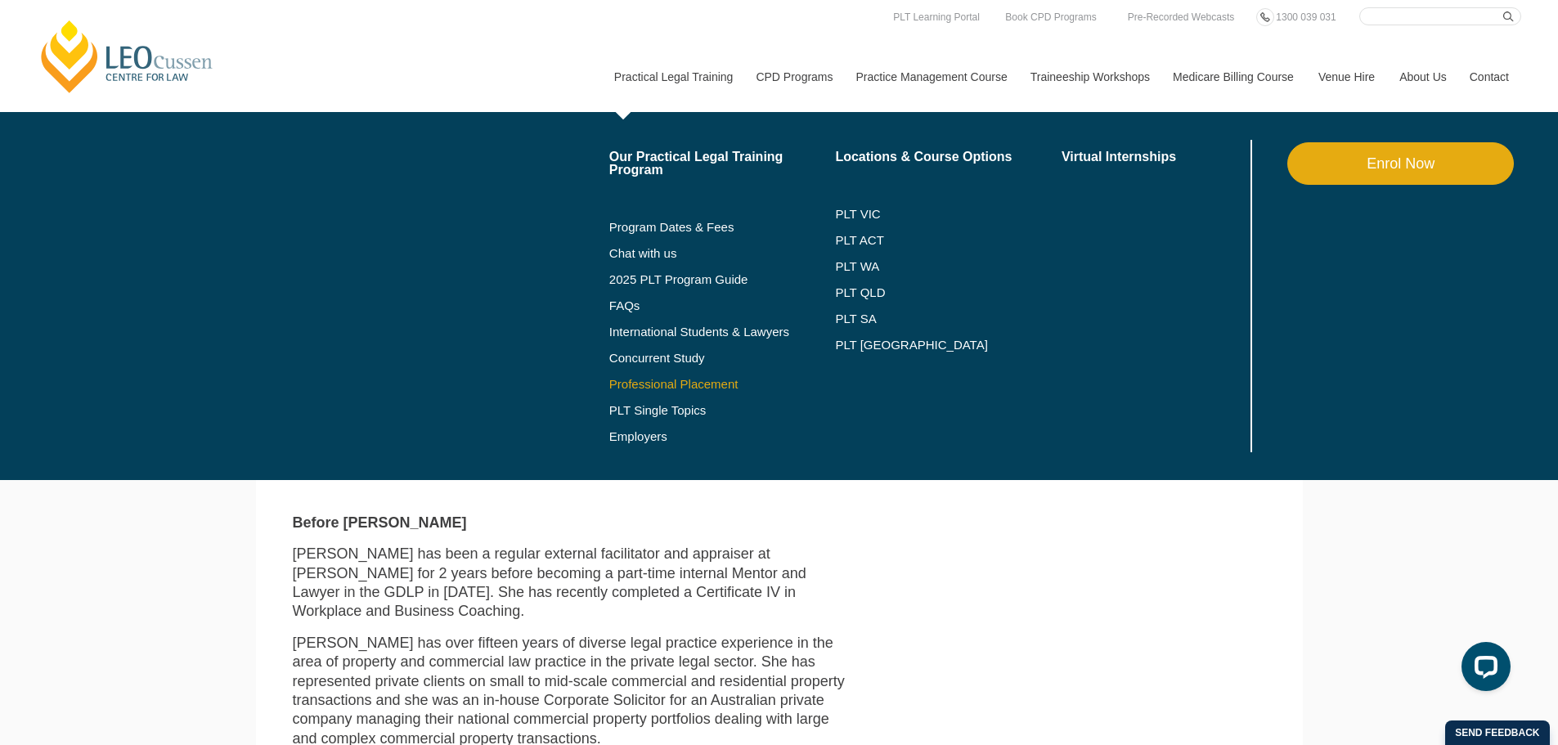
click at [657, 382] on link "Professional Placement" at bounding box center [722, 384] width 226 height 13
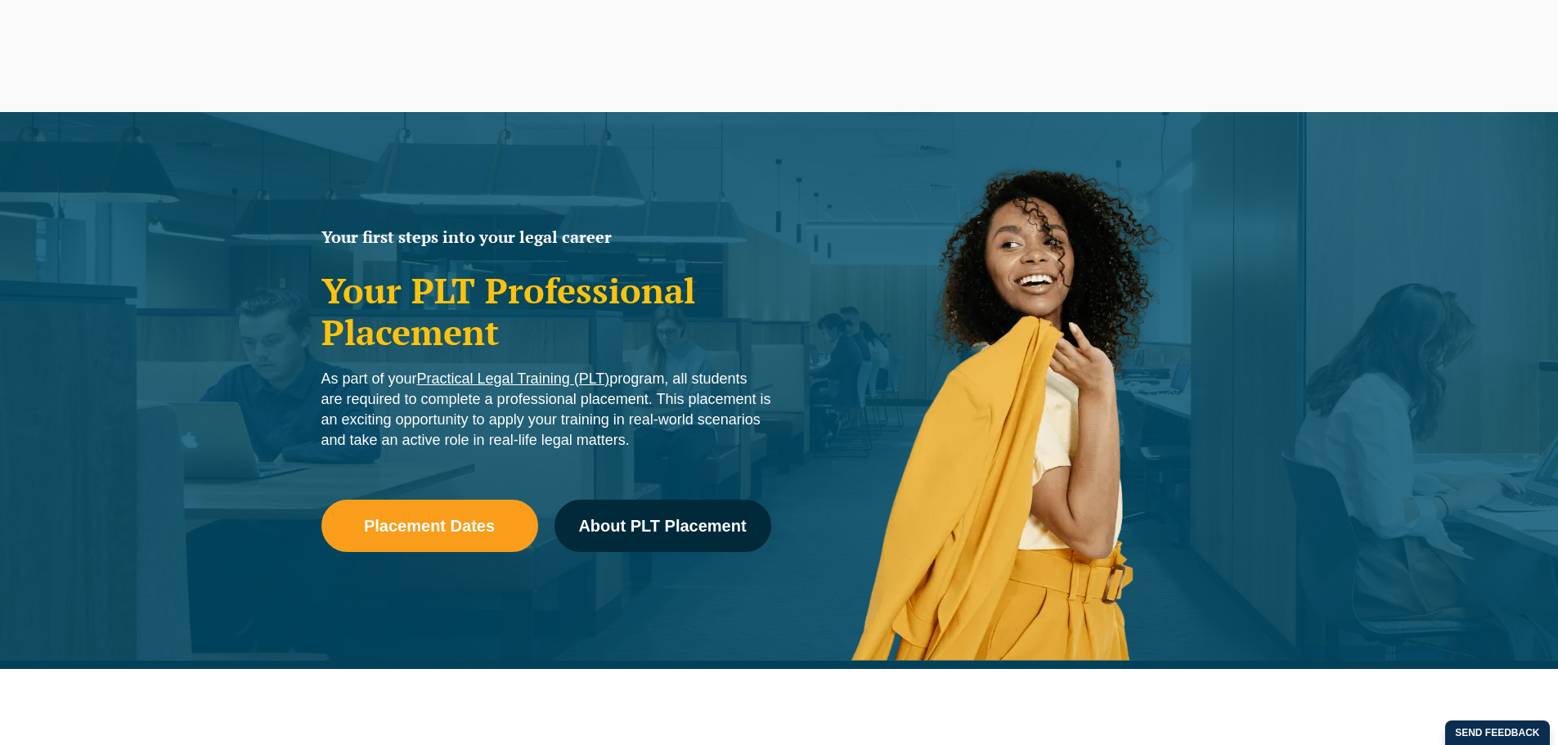
scroll to position [115, 0]
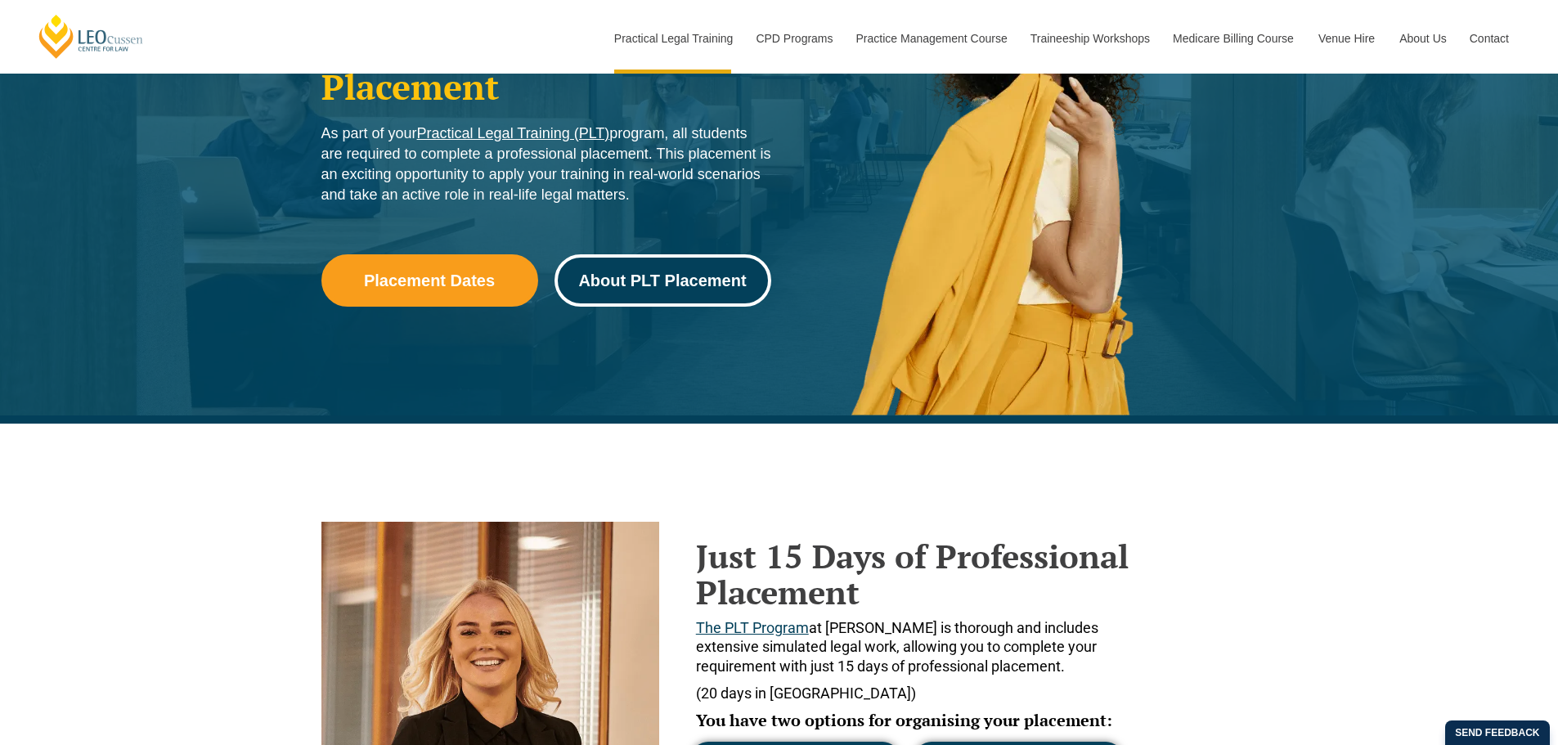
click at [637, 276] on span "About PLT Placement" at bounding box center [662, 280] width 168 height 16
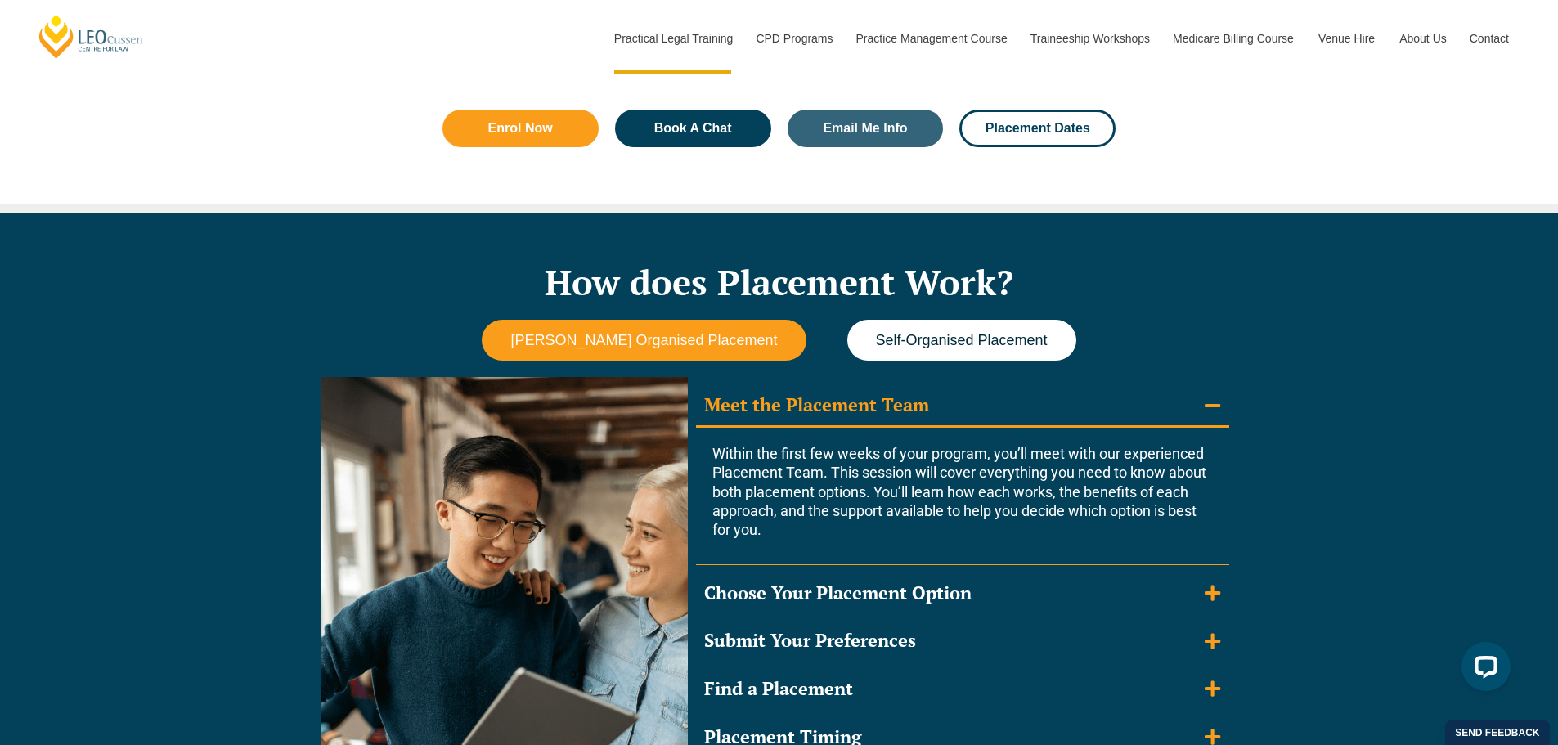
scroll to position [1241, 0]
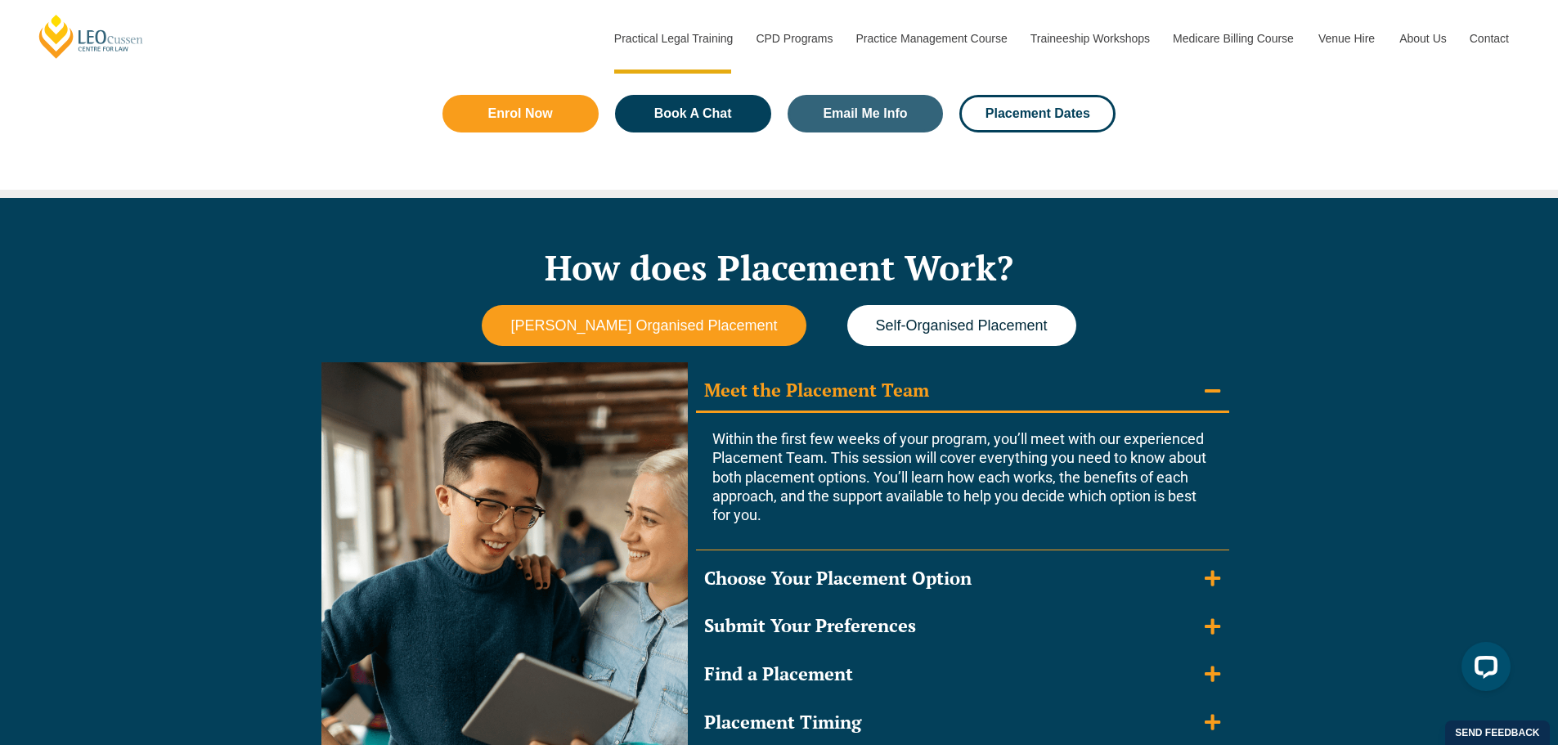
click at [937, 311] on button "Self-Organised Placement" at bounding box center [961, 326] width 229 height 42
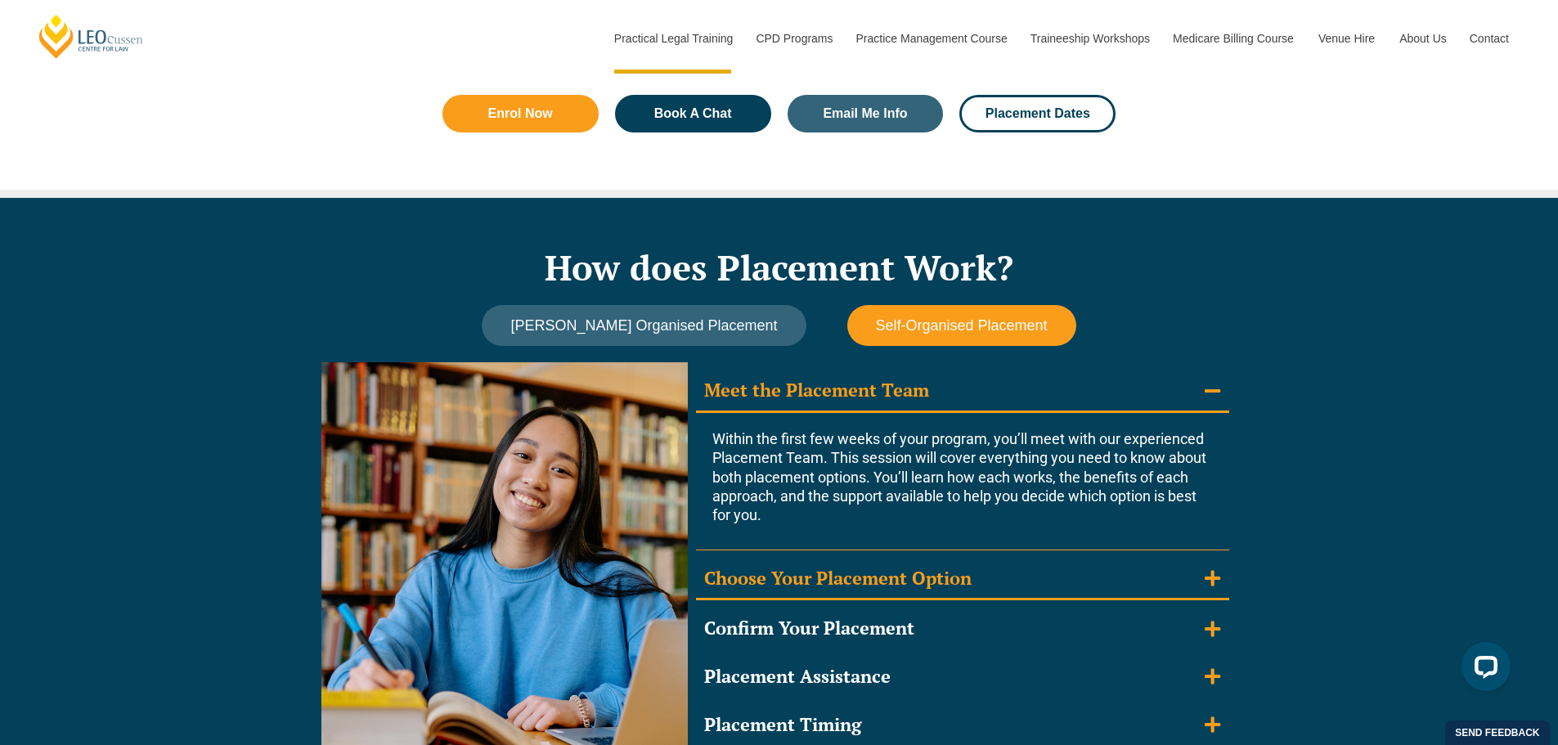
click at [892, 581] on div "Choose Your Placement Option" at bounding box center [837, 579] width 267 height 24
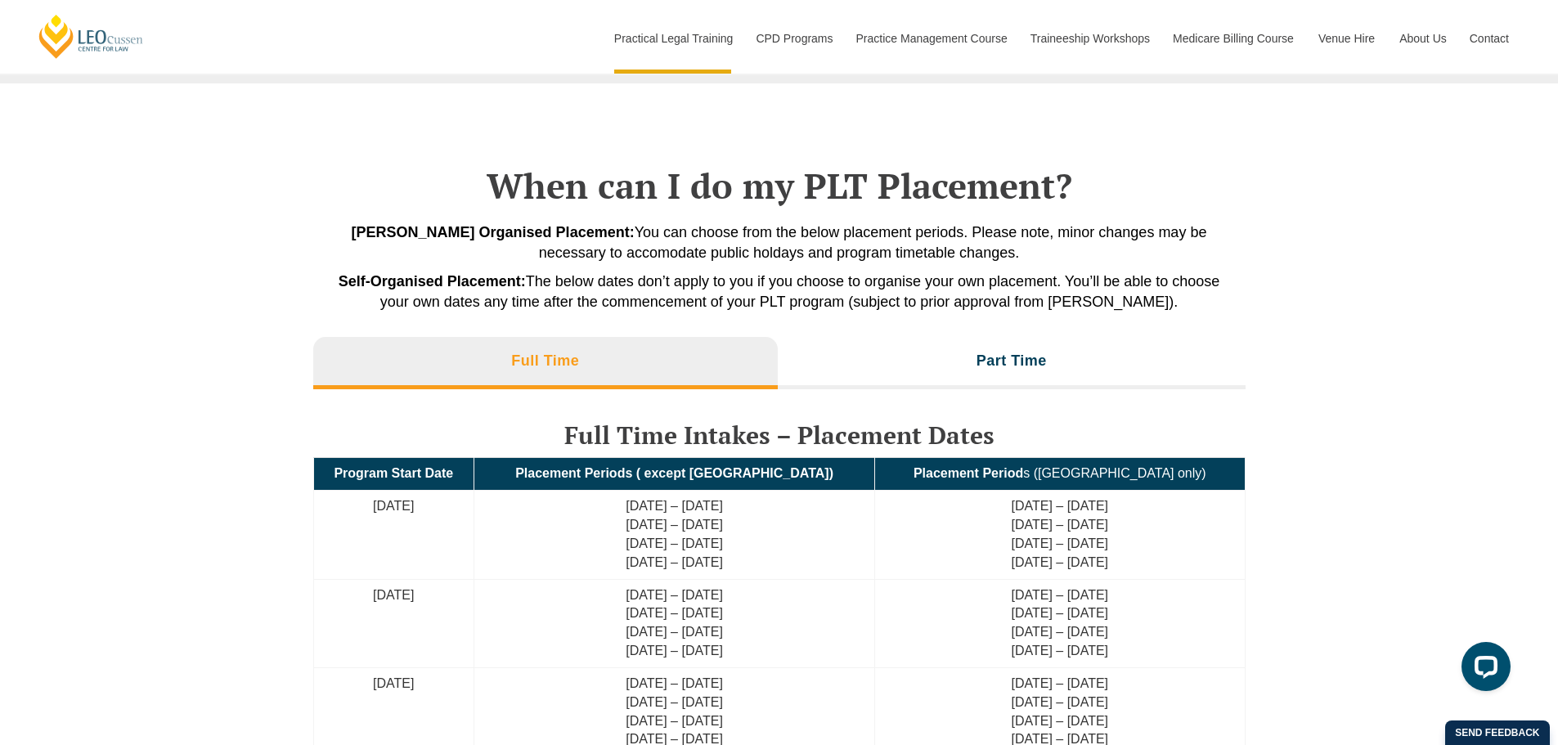
scroll to position [3449, 0]
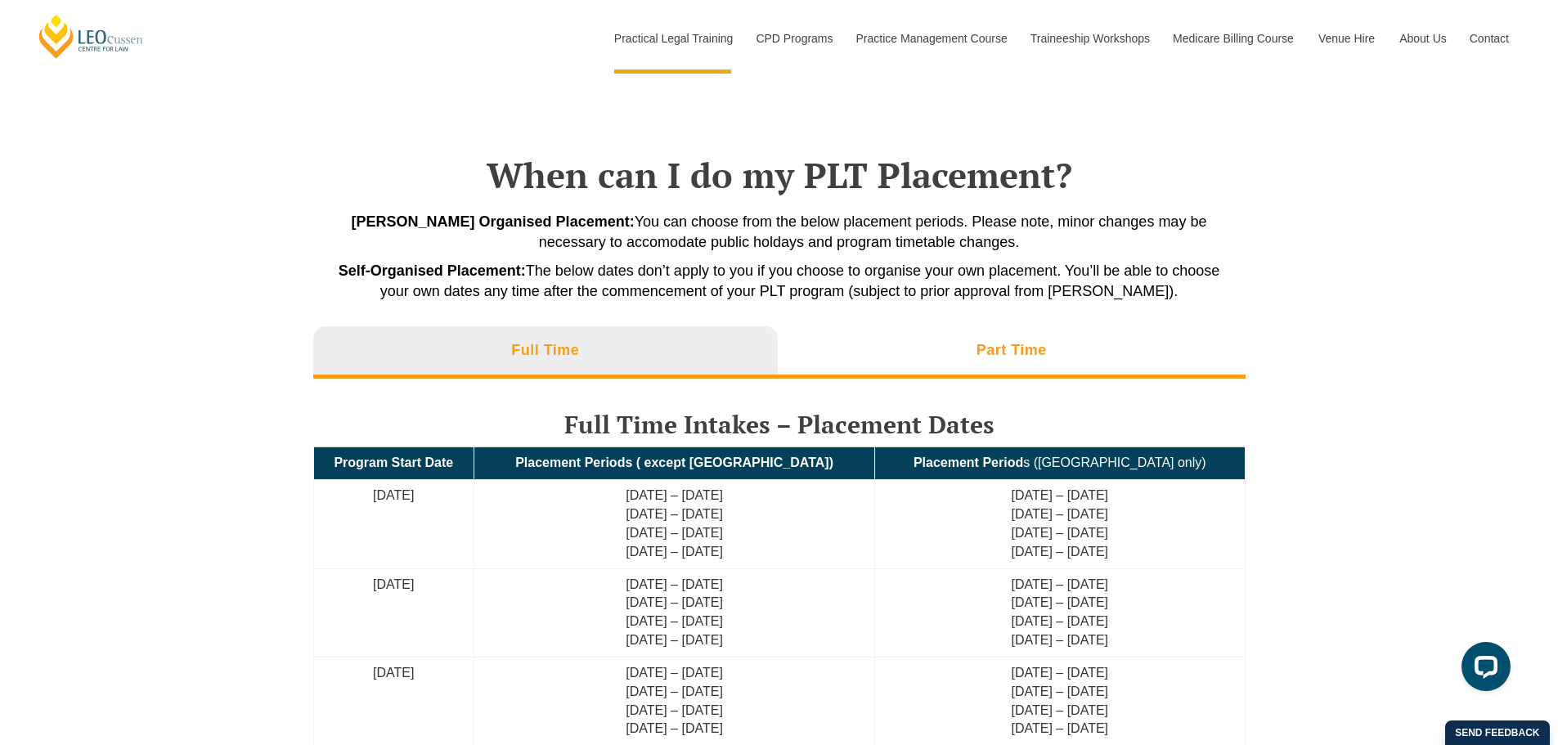
drag, startPoint x: 1006, startPoint y: 340, endPoint x: 1001, endPoint y: 349, distance: 10.7
click at [1002, 347] on li "Part Time" at bounding box center [1012, 352] width 468 height 52
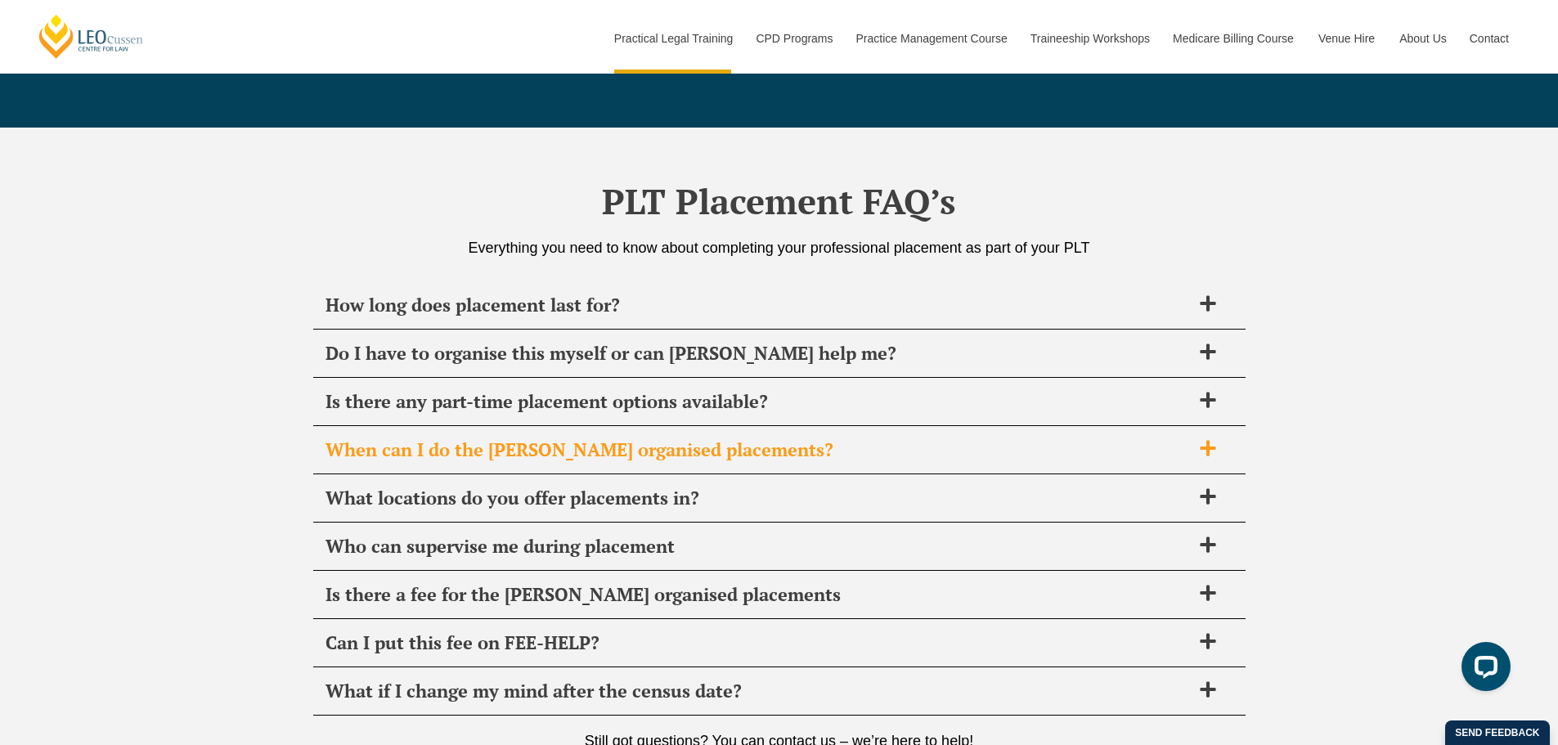
scroll to position [5247, 0]
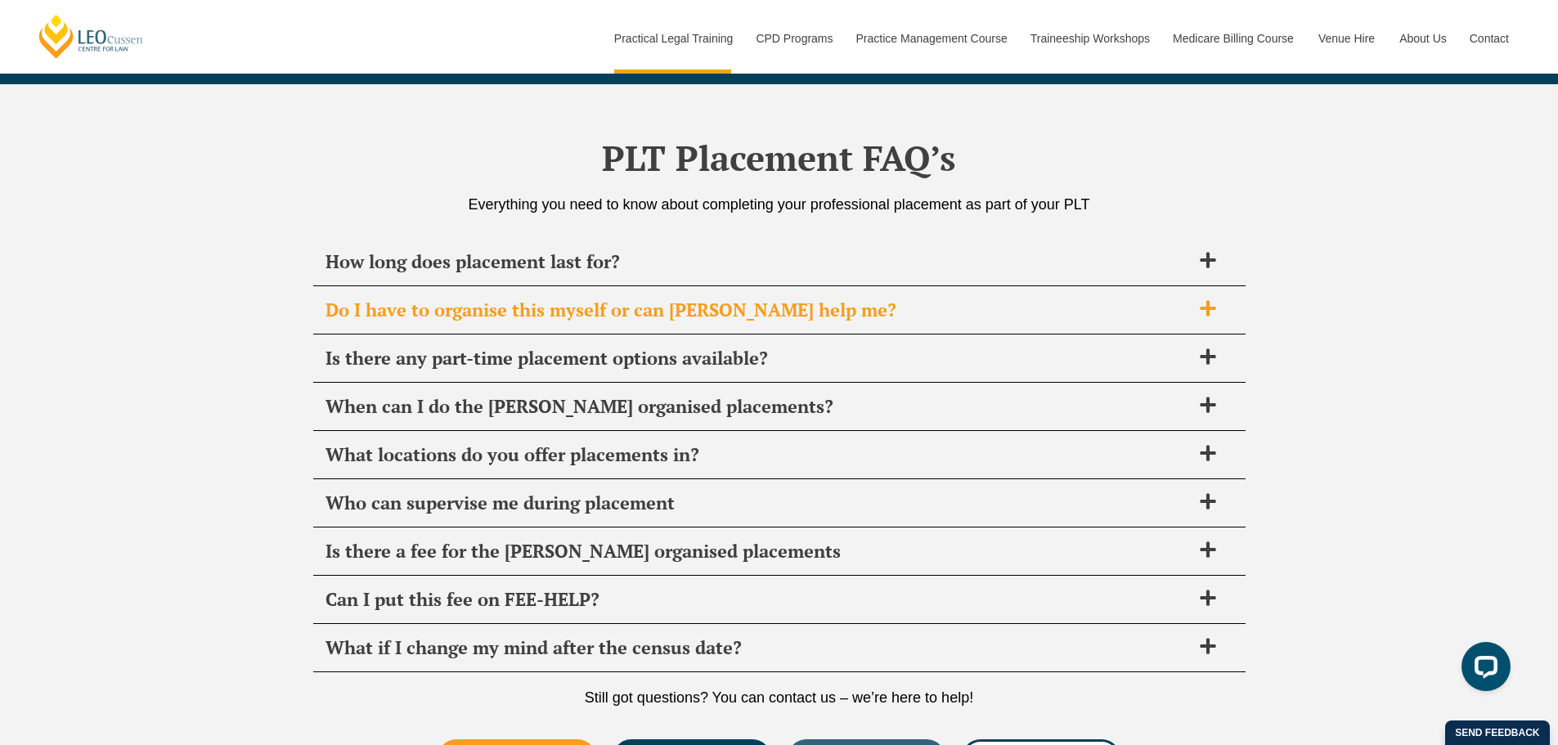
click at [807, 323] on div "Do I have to organise this myself or can Leo Cussen help me?" at bounding box center [779, 310] width 932 height 48
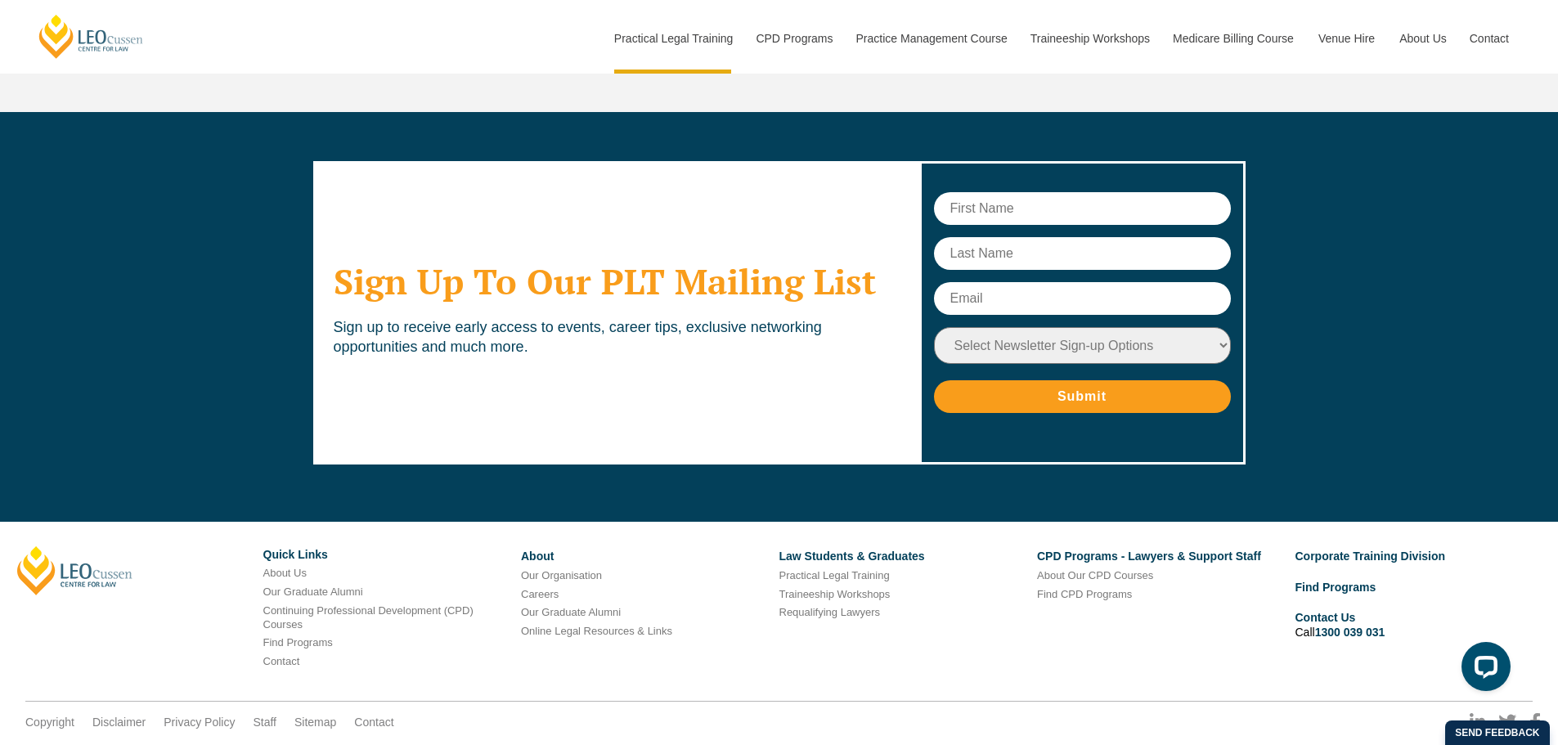
scroll to position [6275, 0]
